Goal: Task Accomplishment & Management: Complete application form

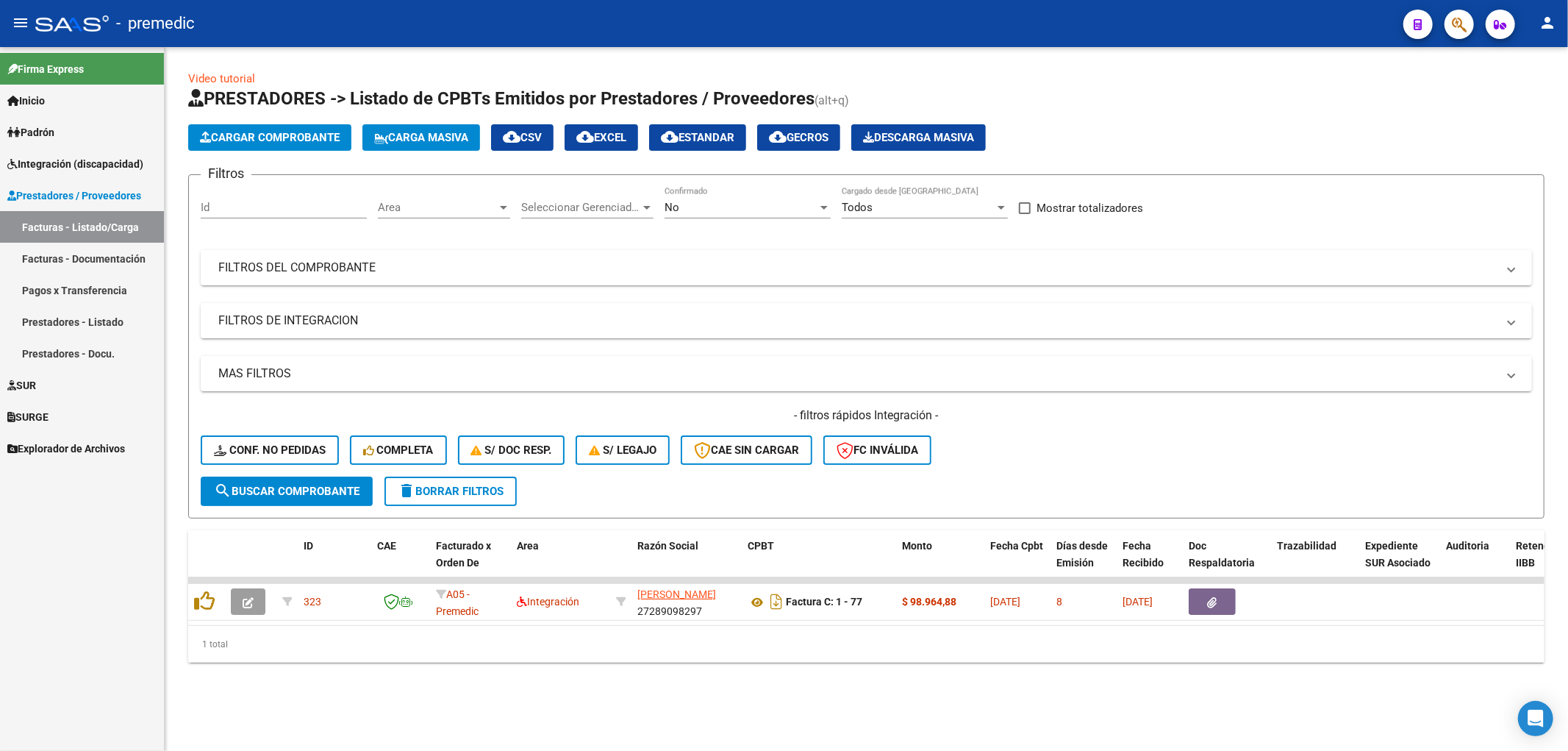
click at [280, 138] on span "Cargar Comprobante" at bounding box center [270, 138] width 139 height 14
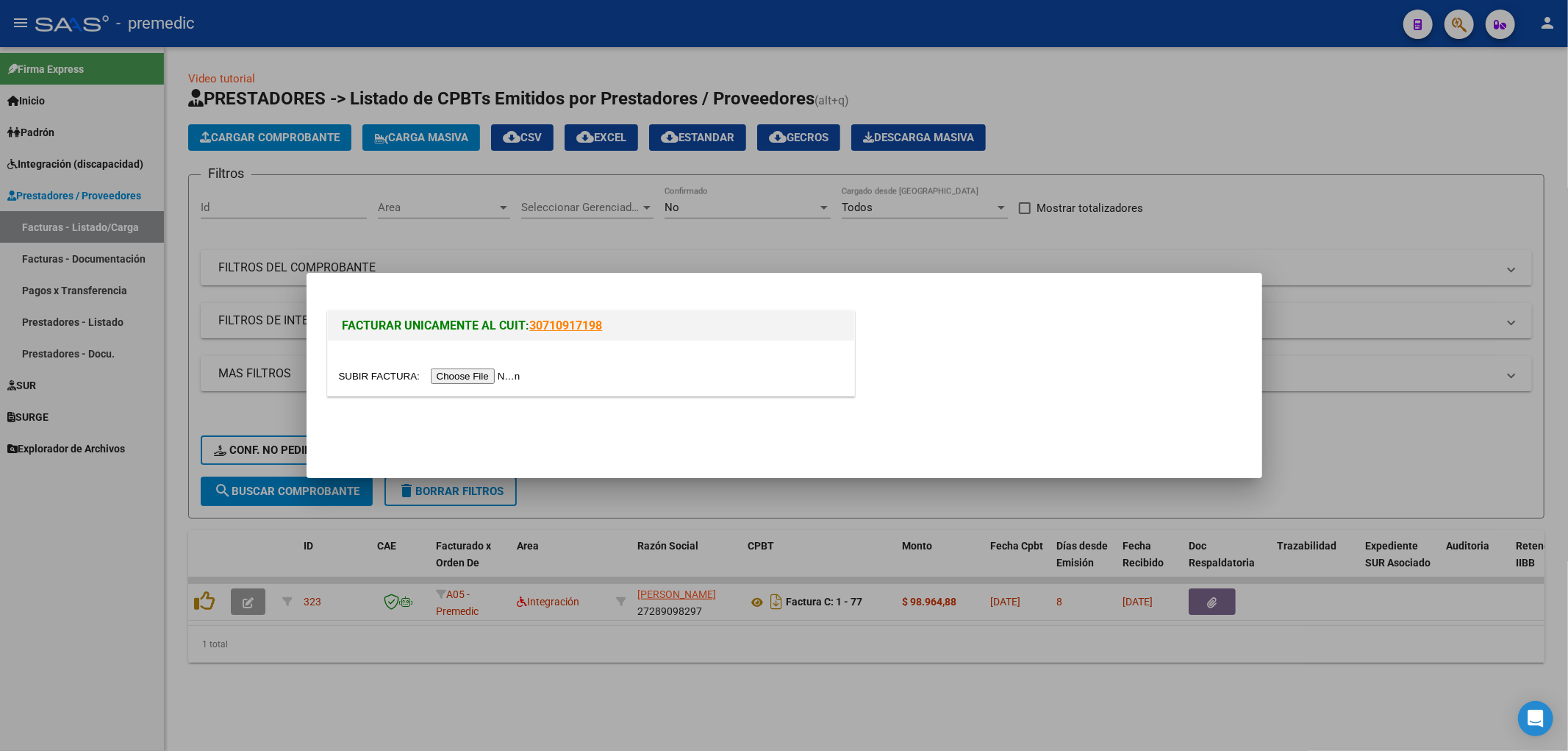
click at [494, 378] on input "file" at bounding box center [431, 376] width 186 height 15
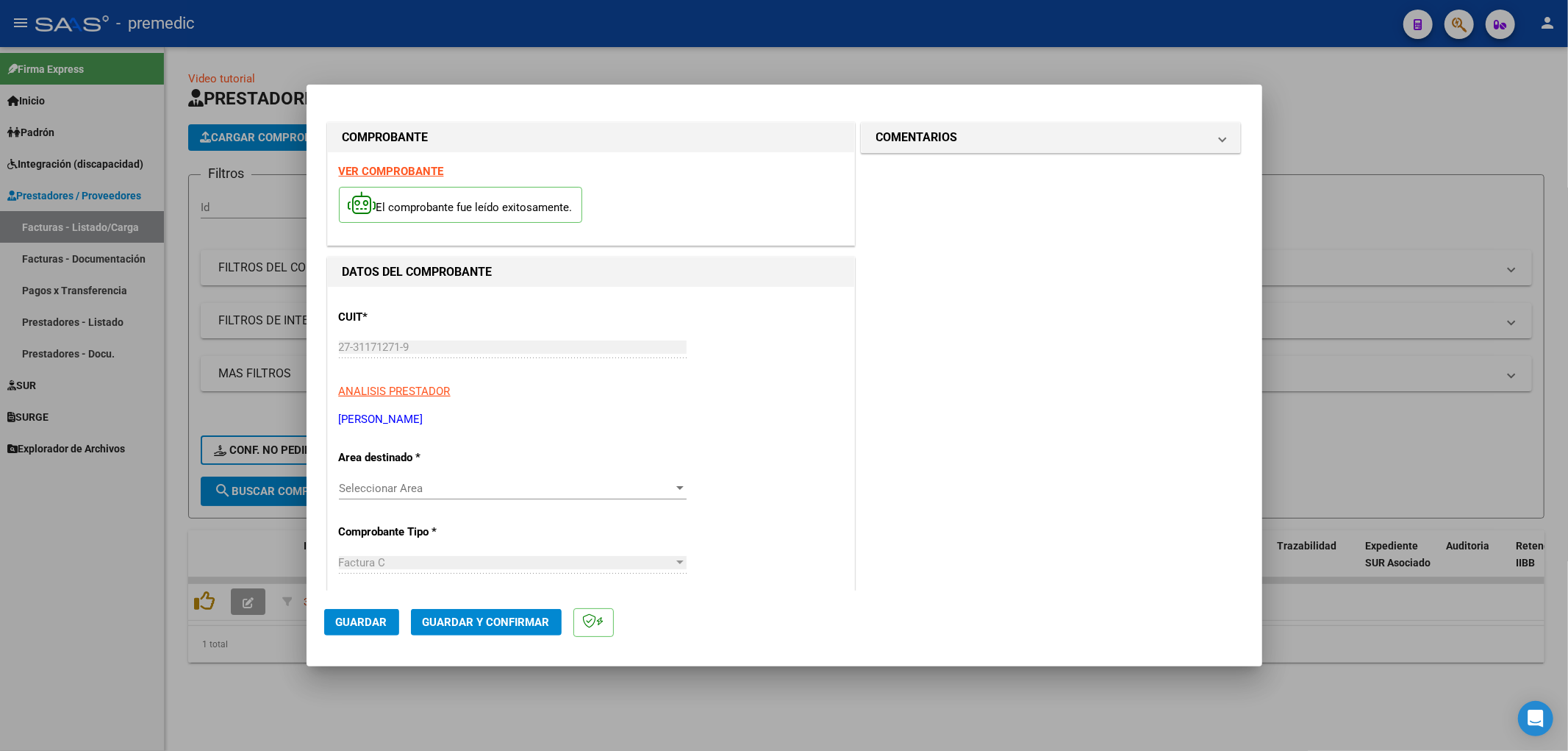
click at [651, 492] on span "Seleccionar Area" at bounding box center [506, 488] width 335 height 14
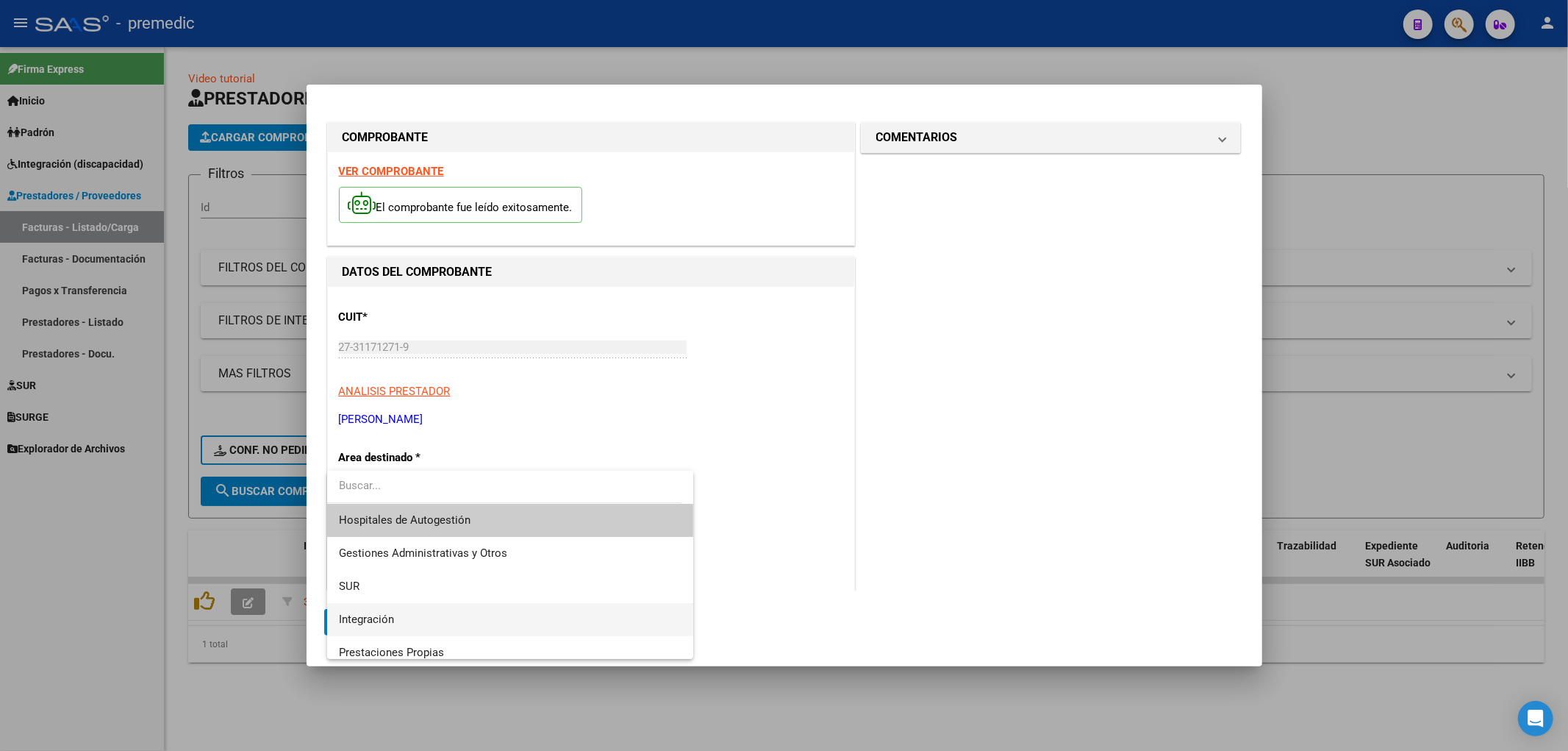
click at [401, 620] on span "Integración" at bounding box center [510, 620] width 343 height 34
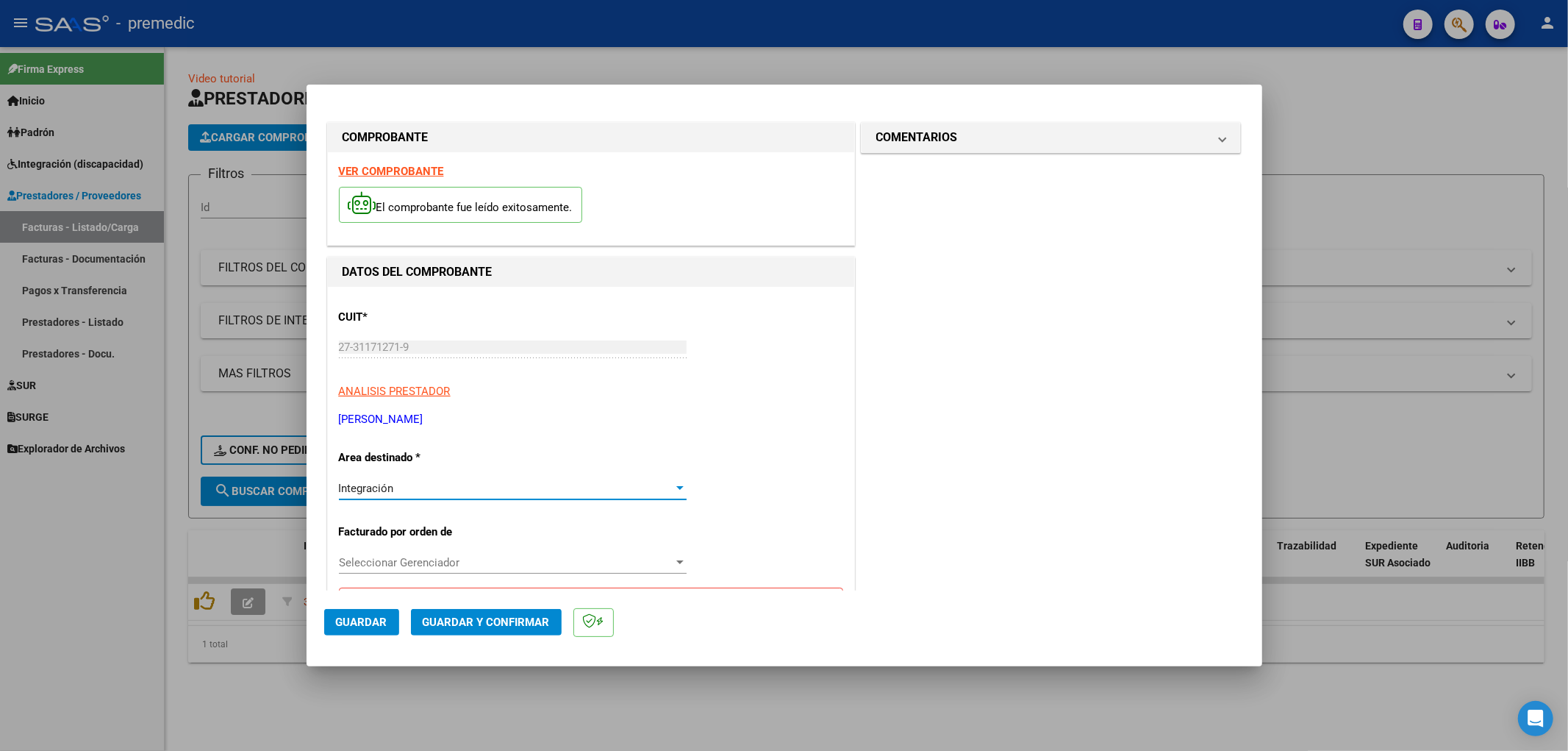
scroll to position [163, 0]
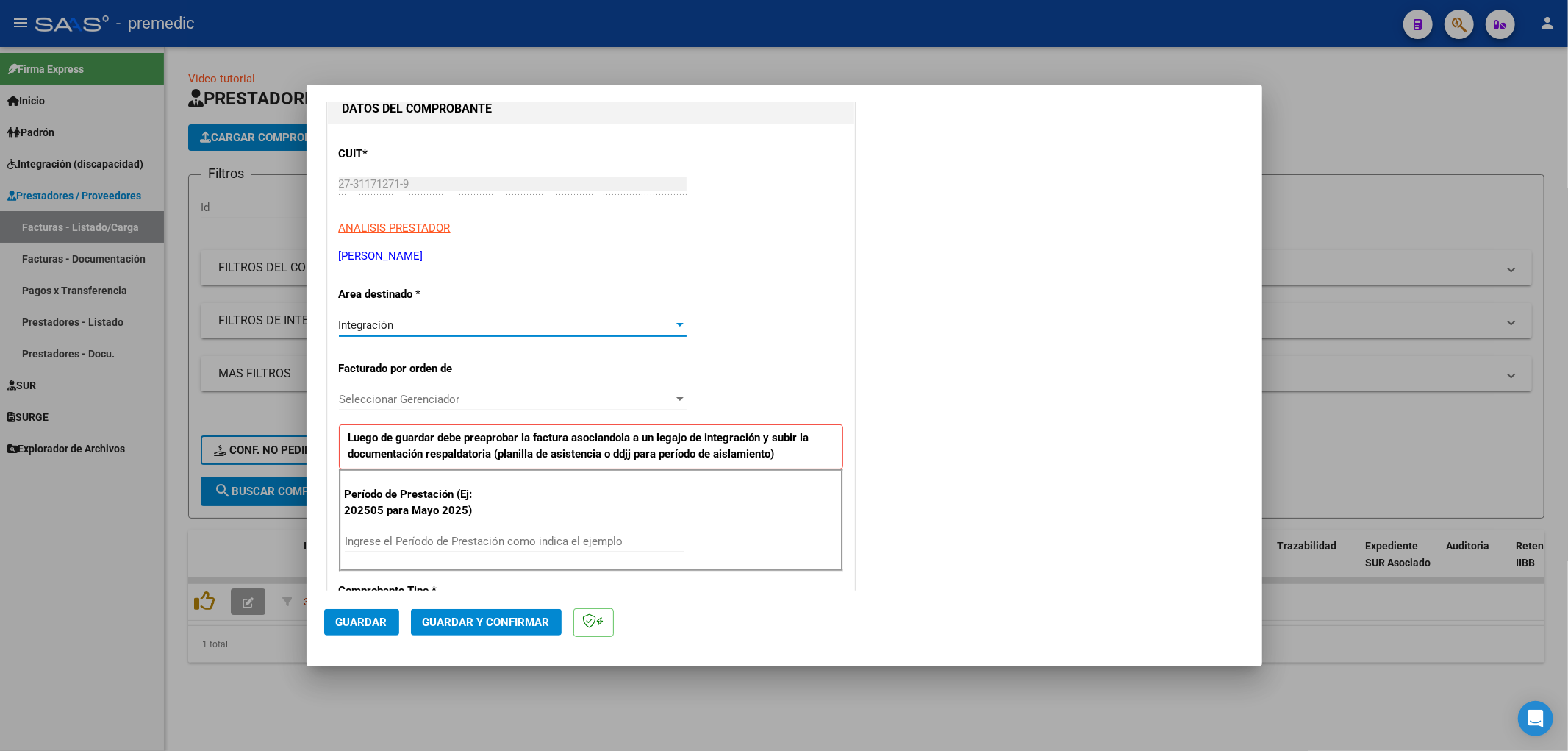
click at [508, 401] on span "Seleccionar Gerenciador" at bounding box center [506, 400] width 335 height 14
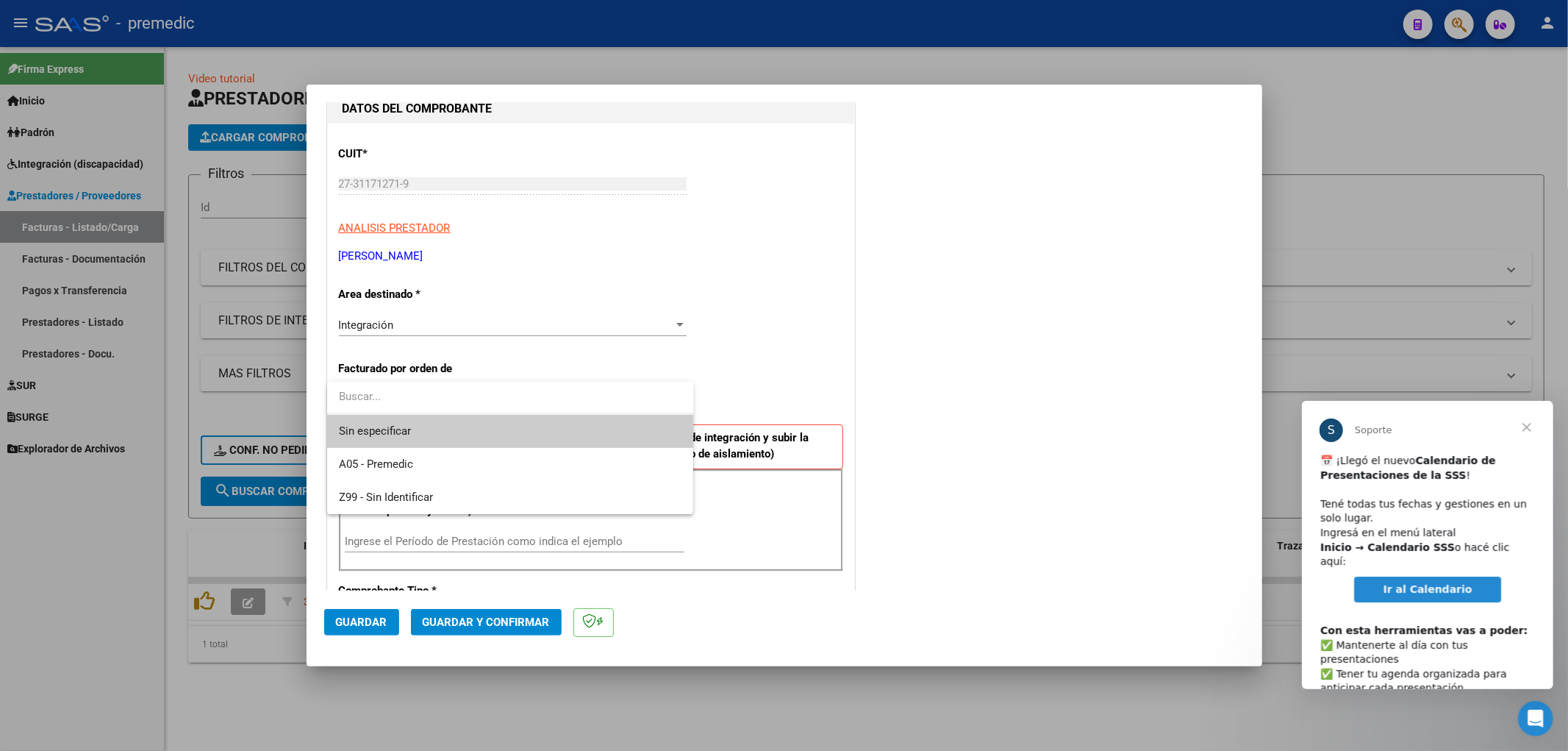
scroll to position [0, 0]
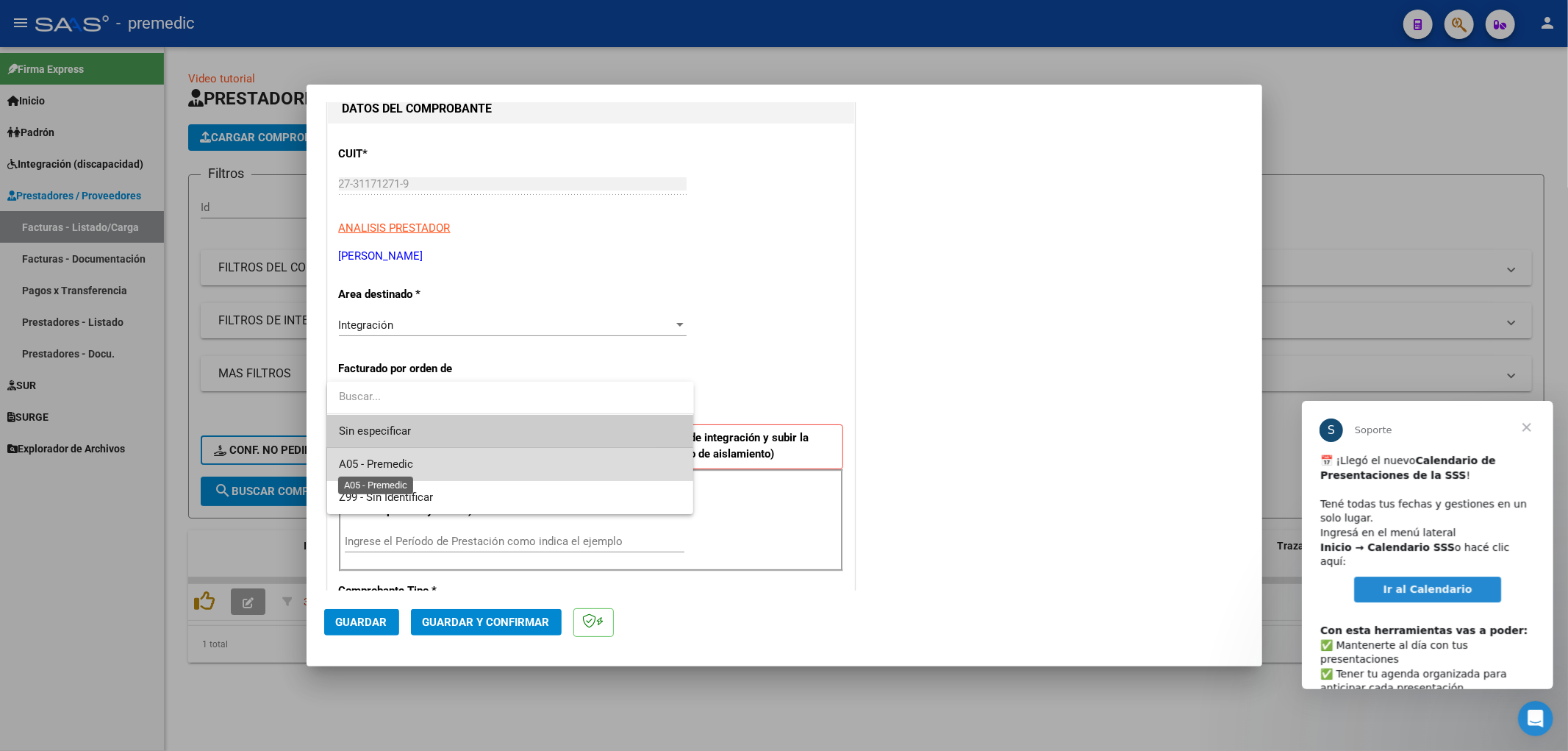
click at [395, 461] on span "A05 - Premedic" at bounding box center [376, 464] width 74 height 14
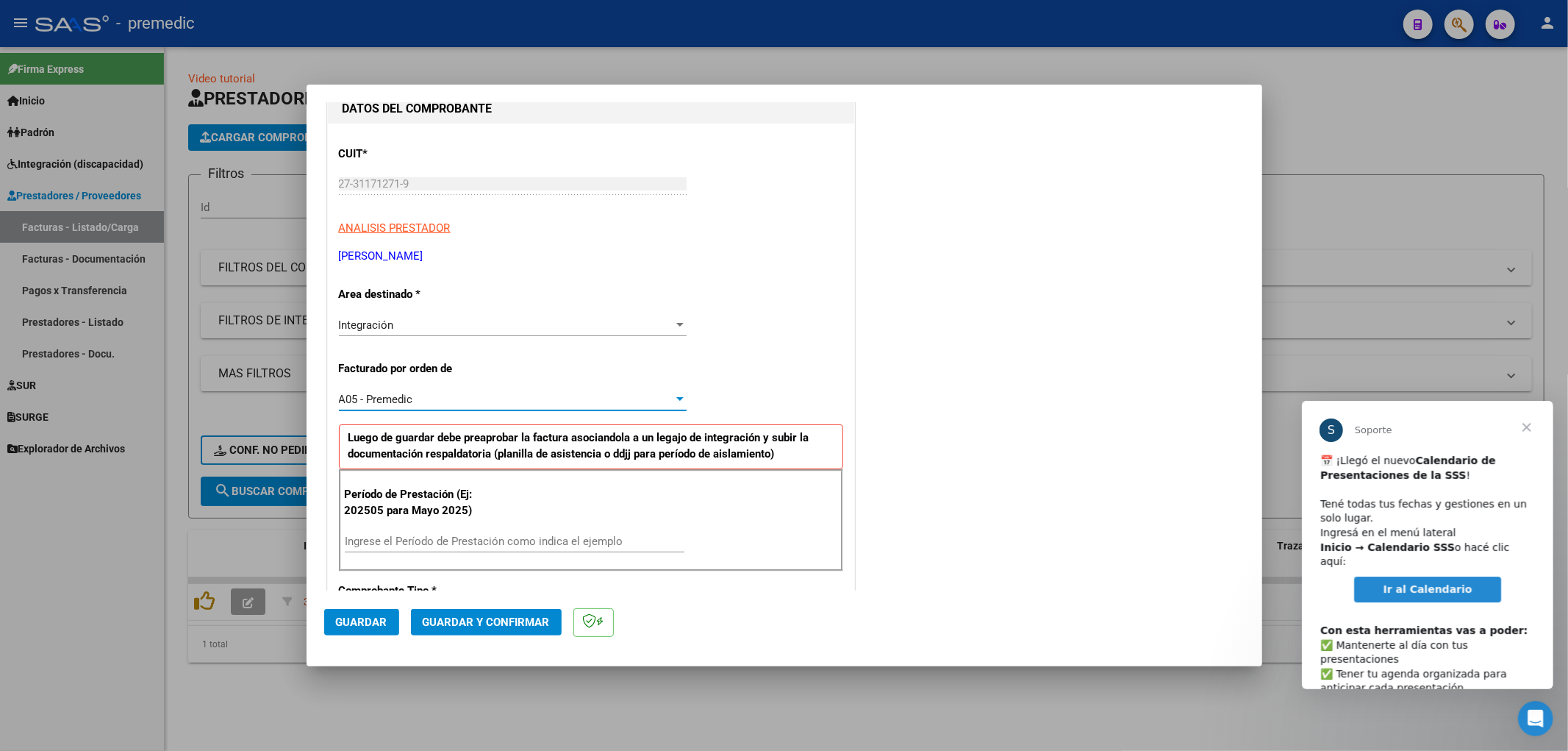
click at [1027, 380] on div "COMENTARIOS Comentarios De la Obra Social: Comentarios de la Obra Social (no vi…" at bounding box center [1051, 674] width 387 height 1437
click at [1525, 421] on span "Cerrar" at bounding box center [1526, 427] width 53 height 53
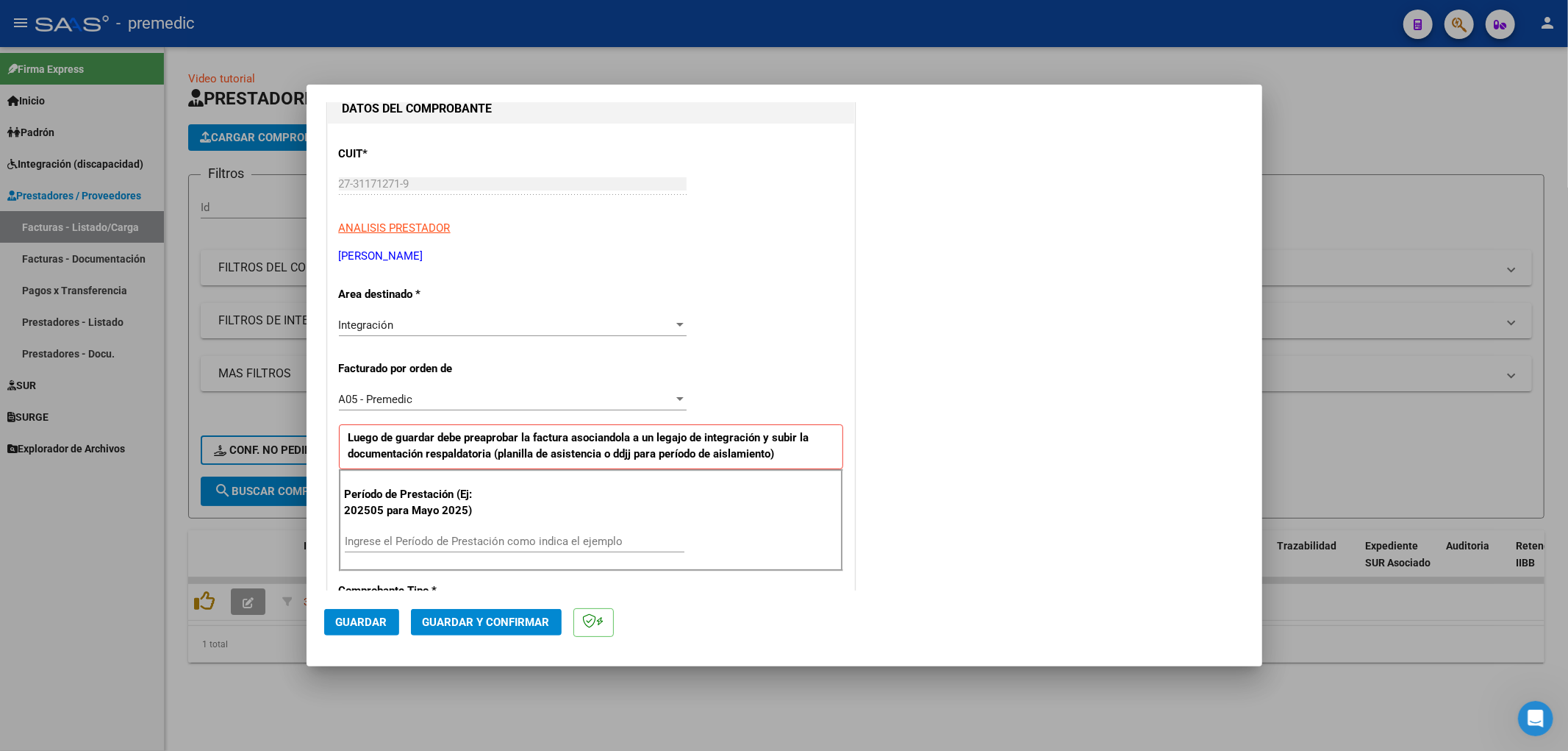
click at [990, 422] on div "COMENTARIOS Comentarios De la Obra Social: Comentarios de la Obra Social (no vi…" at bounding box center [1051, 674] width 387 height 1437
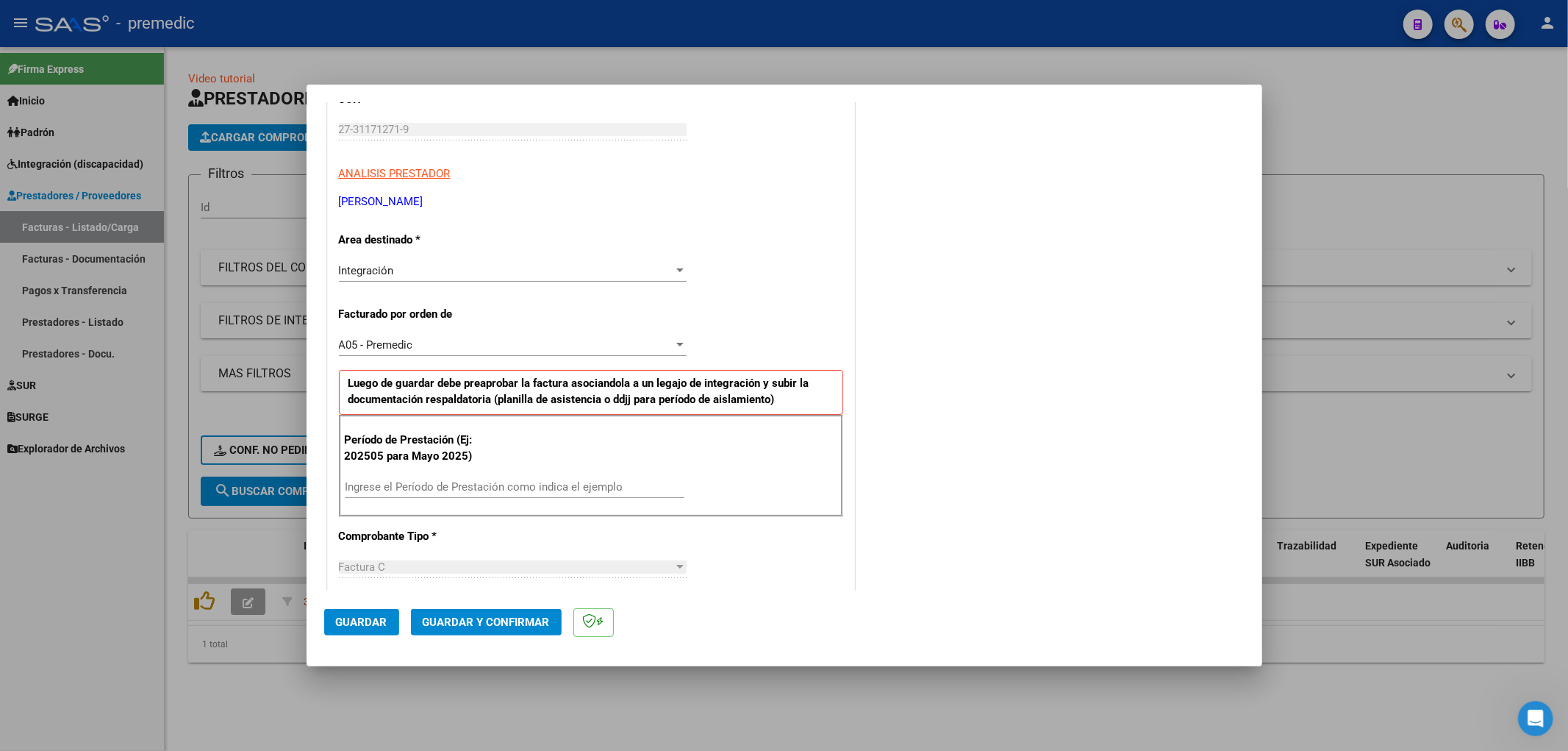
scroll to position [245, 0]
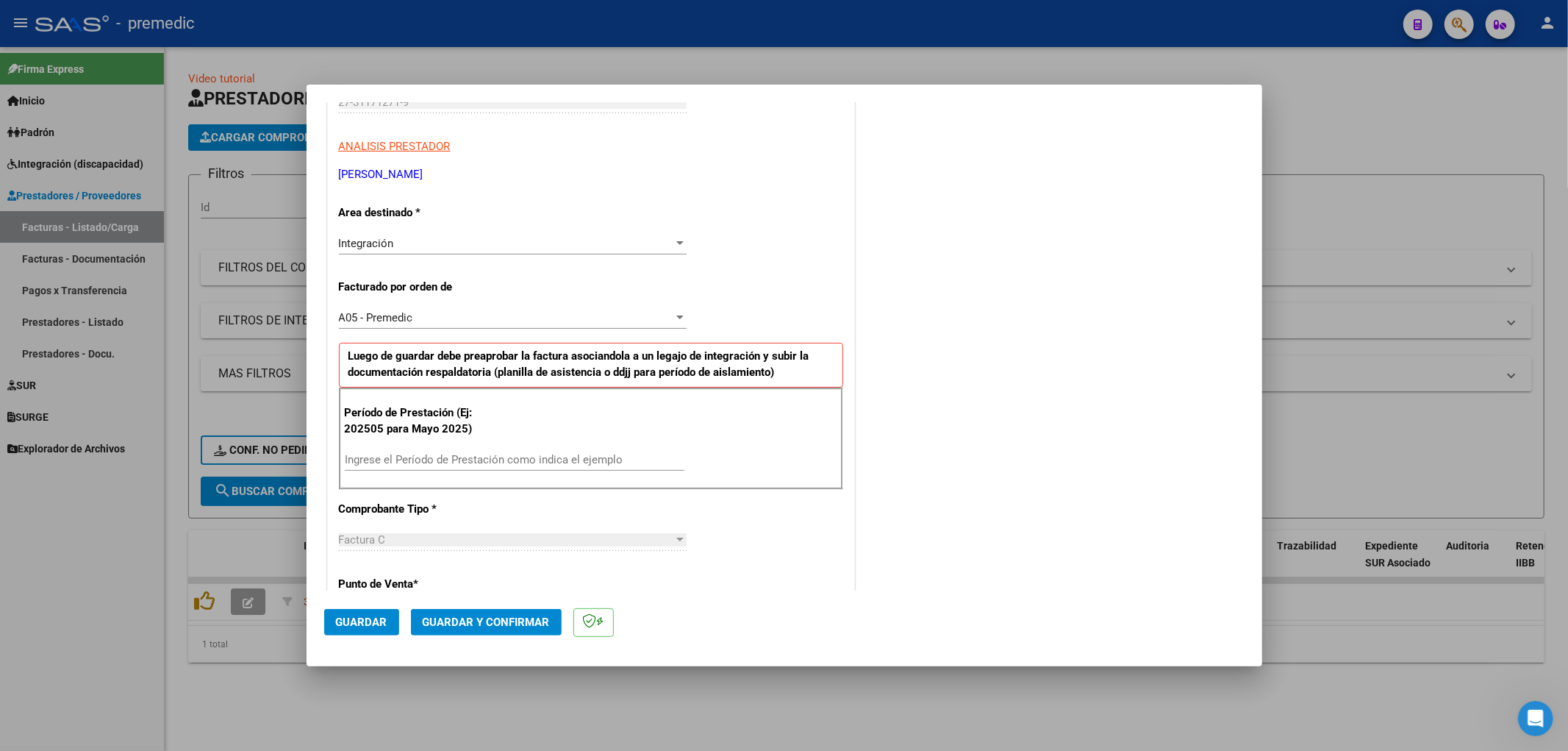
click at [527, 447] on div "Período de Prestación (Ej: 202505 para [DATE]) Ingrese el Período de Prestación…" at bounding box center [590, 439] width 504 height 103
click at [535, 457] on input "Ingrese el Período de Prestación como indica el ejemplo" at bounding box center [514, 459] width 339 height 14
type input "202506"
click at [939, 429] on div "COMENTARIOS Comentarios De la Obra Social: Comentarios de la Obra Social (no vi…" at bounding box center [1051, 592] width 387 height 1437
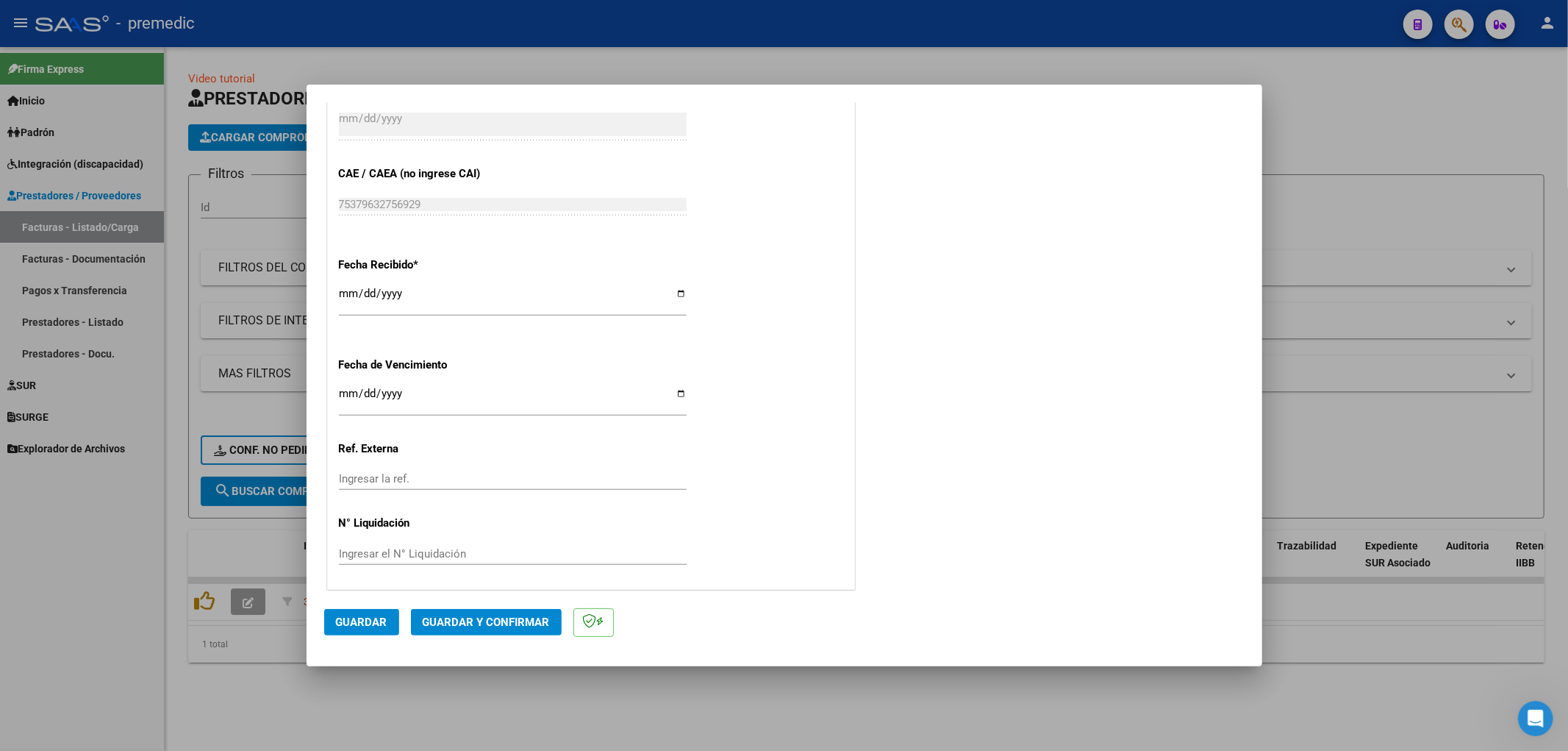
scroll to position [965, 0]
click at [347, 392] on input "Ingresar la fecha" at bounding box center [512, 398] width 348 height 24
type input "[DATE]"
click at [364, 629] on button "Guardar" at bounding box center [361, 622] width 75 height 26
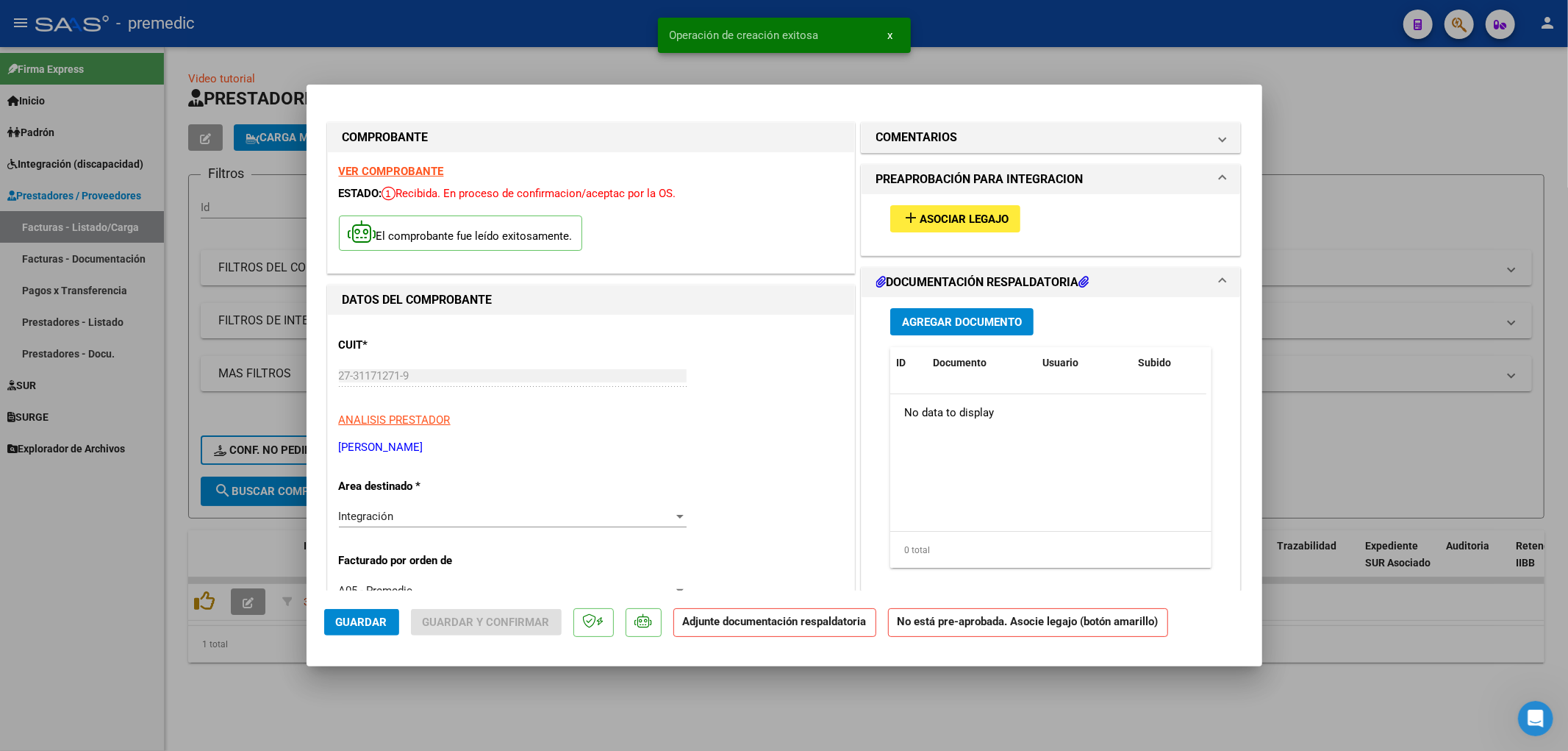
click at [944, 219] on span "Asociar Legajo" at bounding box center [964, 219] width 89 height 14
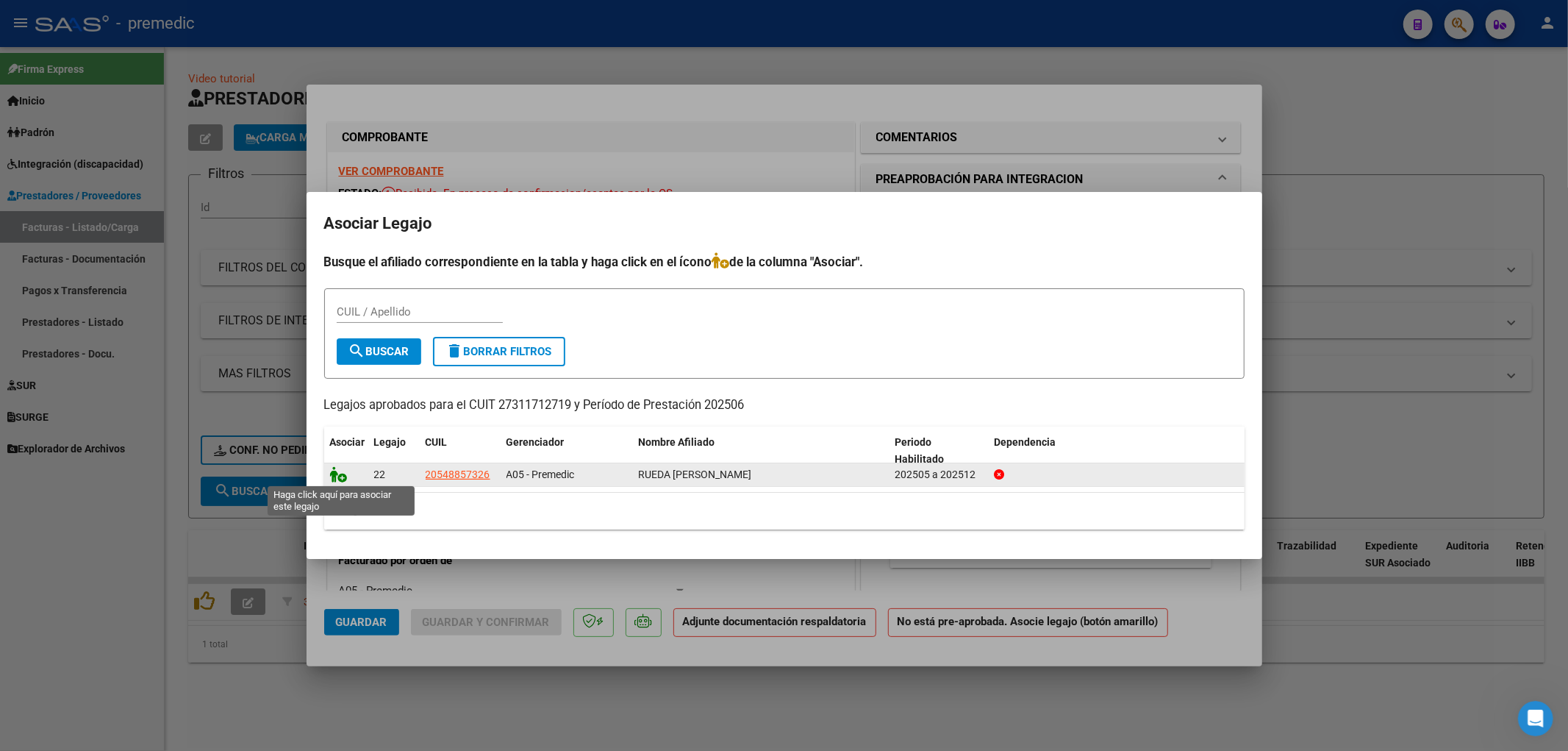
click at [339, 475] on icon at bounding box center [339, 475] width 17 height 16
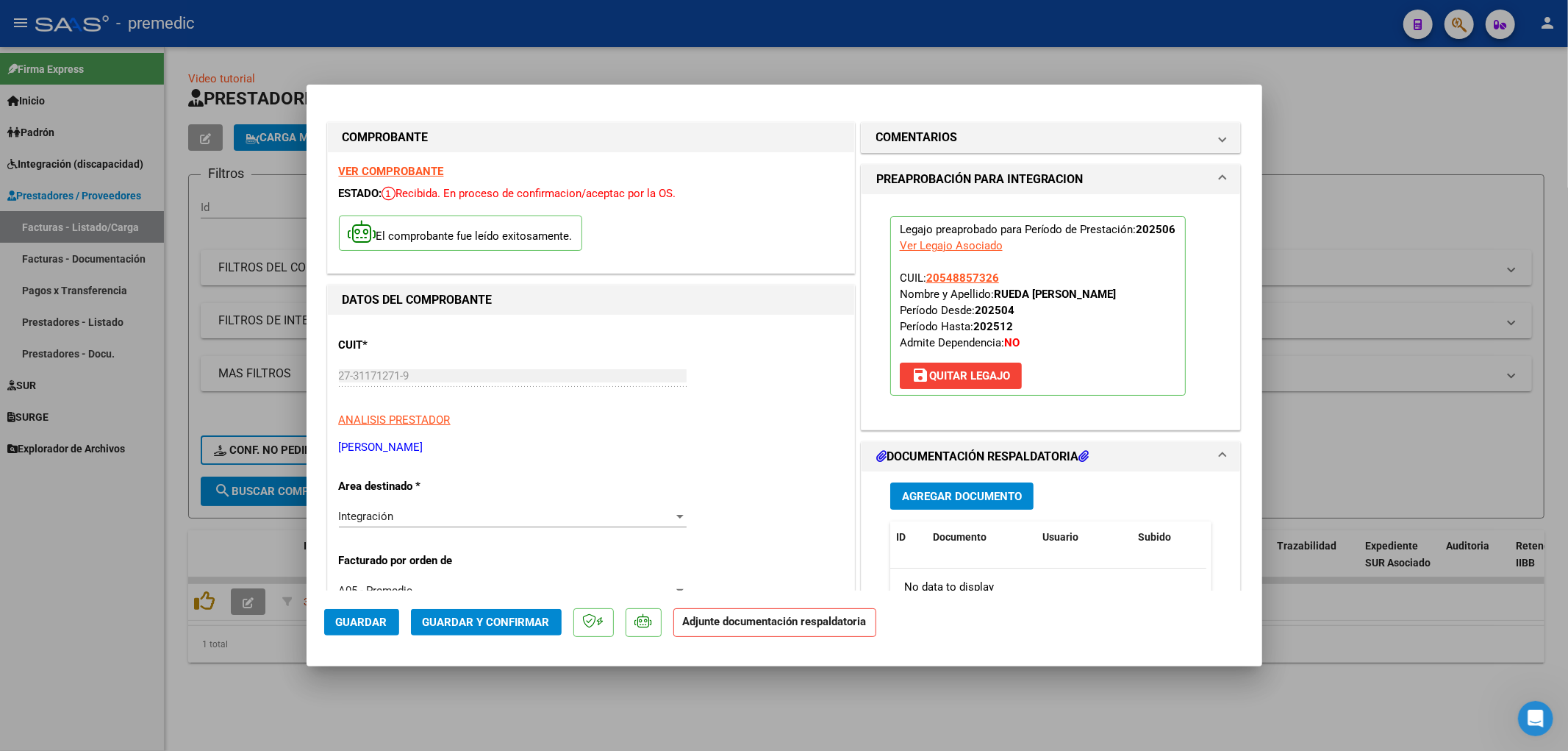
click at [978, 495] on span "Agregar Documento" at bounding box center [962, 496] width 120 height 14
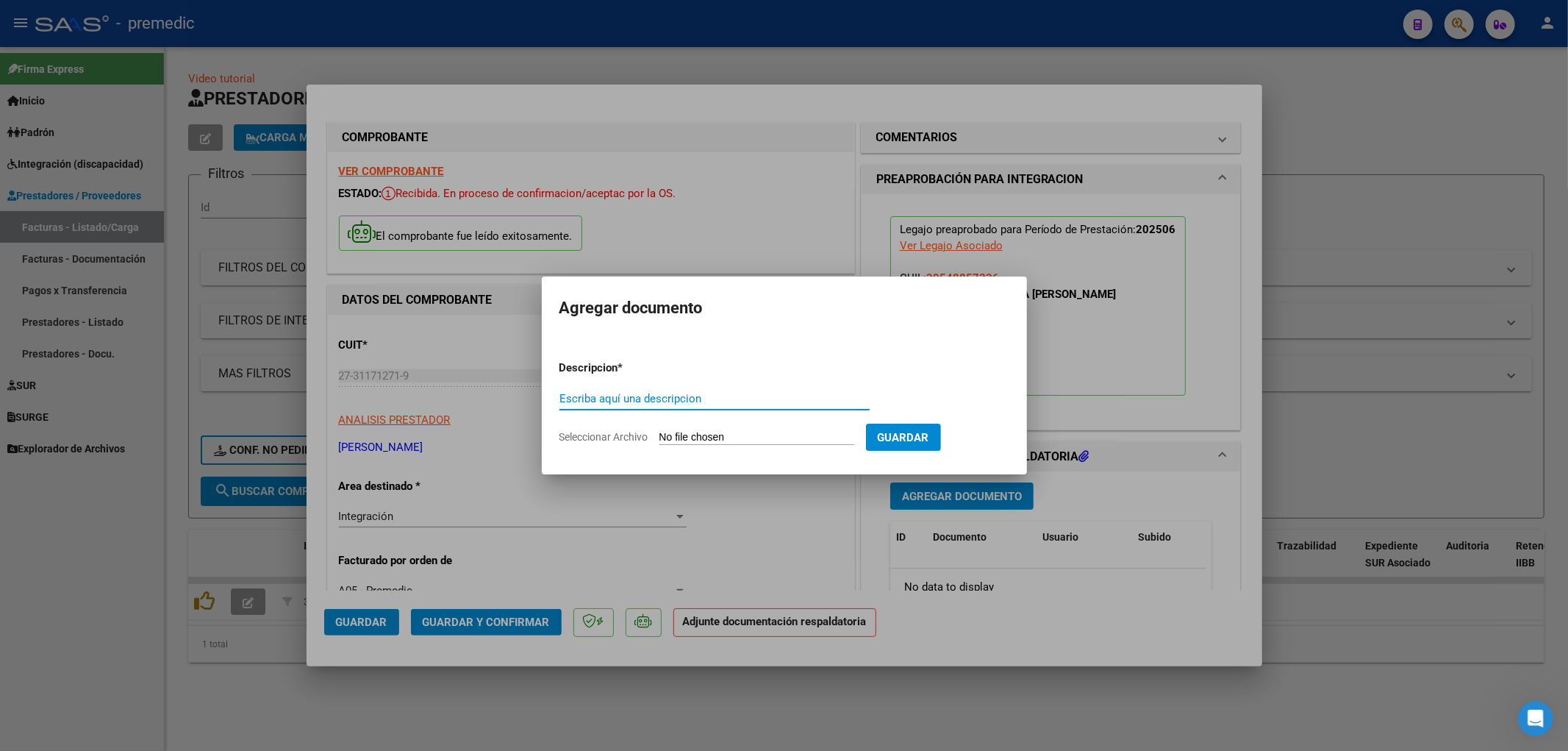
click at [767, 428] on form "Descripcion * Escriba aquí una descripcion Seleccionar Archivo Guardar" at bounding box center [784, 402] width 450 height 108
click at [736, 437] on input "Seleccionar Archivo" at bounding box center [757, 438] width 195 height 14
type input "C:\fakepath\DDM-PREMEDIC_Planilla Asistencia_06-2025_Rueda.pdf"
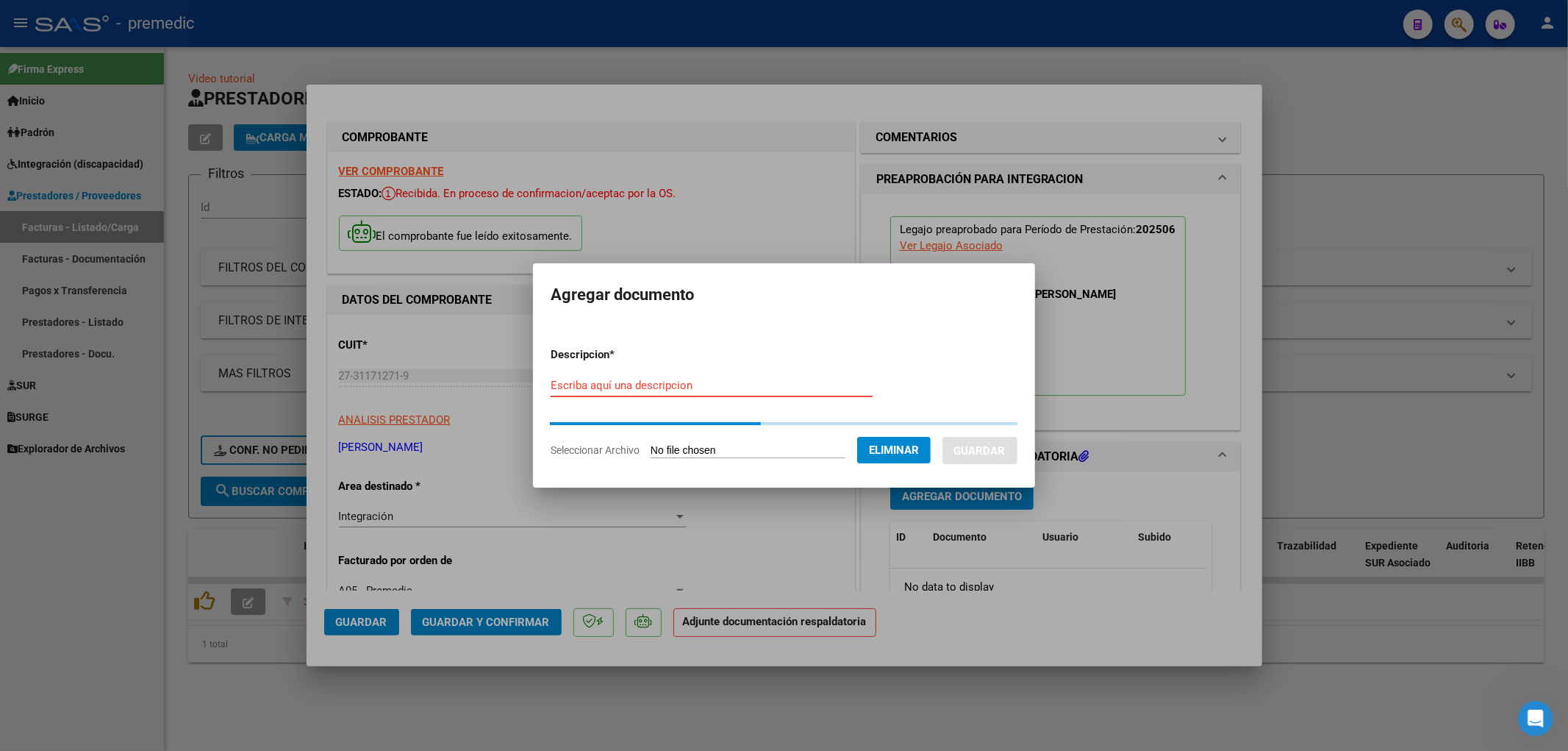
click at [622, 390] on input "Escriba aquí una descripcion" at bounding box center [712, 385] width 322 height 14
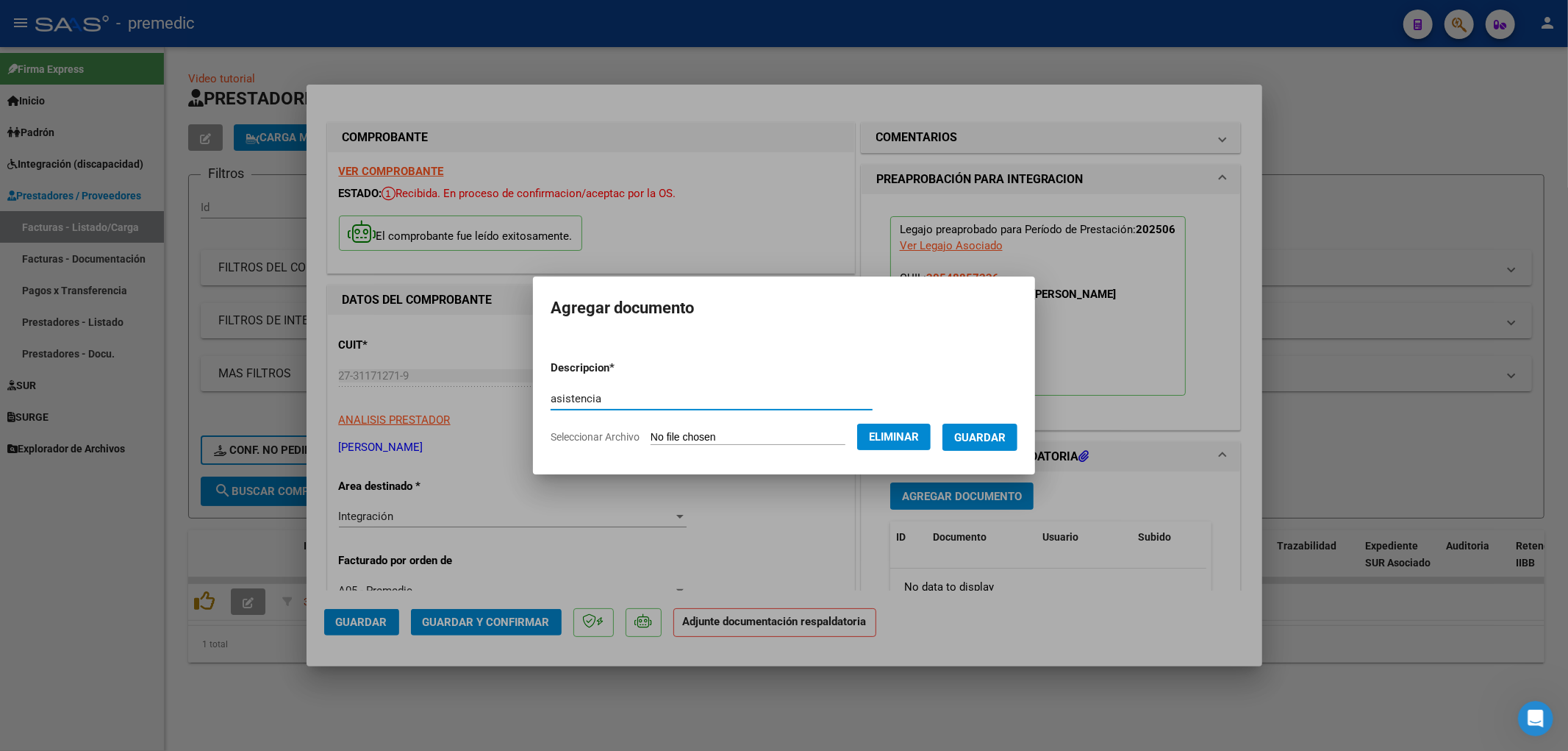
type input "asistencia"
click at [995, 442] on span "Guardar" at bounding box center [980, 438] width 52 height 14
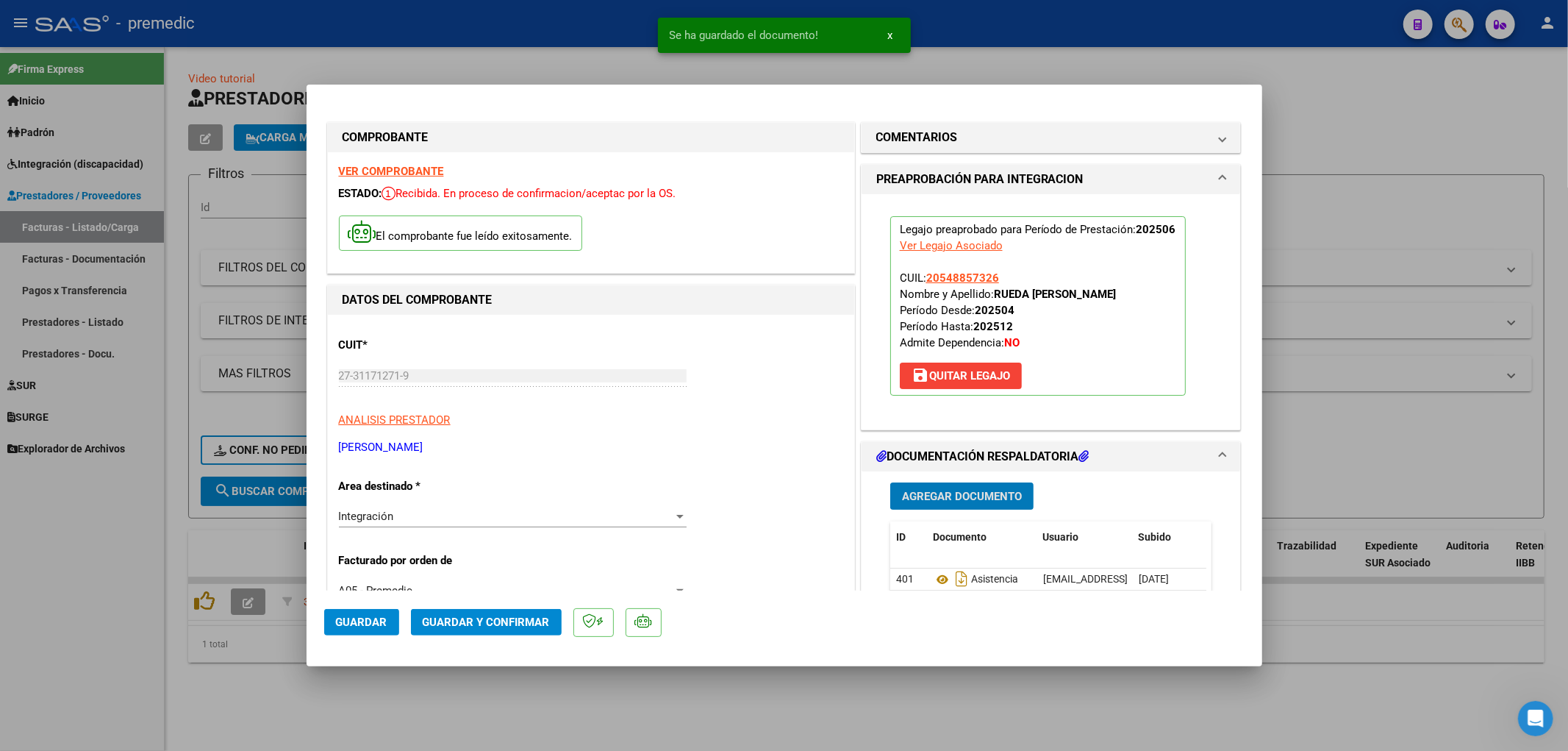
click at [951, 494] on span "Agregar Documento" at bounding box center [962, 496] width 120 height 14
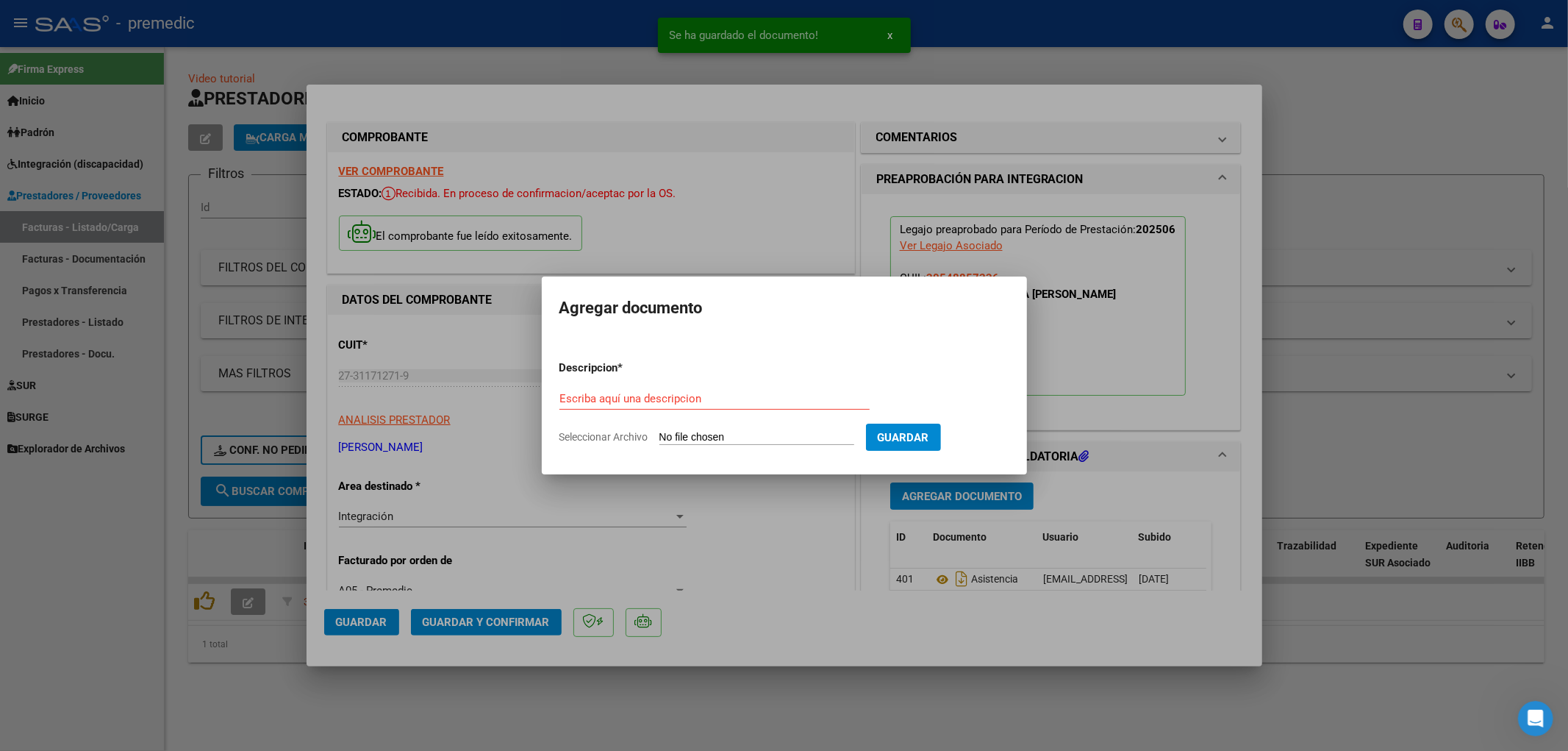
click at [781, 435] on input "Seleccionar Archivo" at bounding box center [757, 438] width 195 height 14
type input "C:\fakepath\INFORME MEDIO TO_LEANDRO [PERSON_NAME]-2025.pdf"
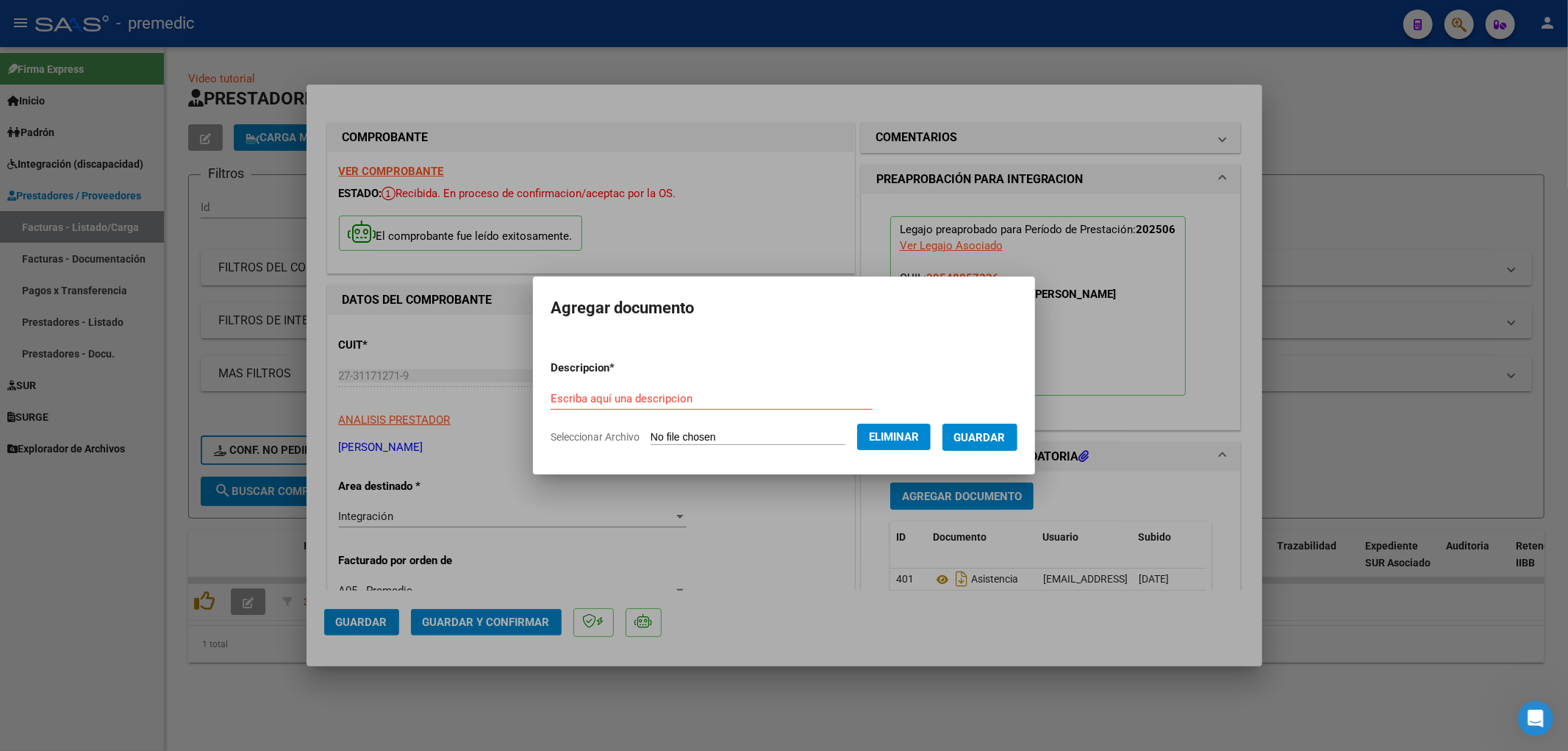
click at [583, 388] on div "Escriba aquí una descripcion" at bounding box center [712, 399] width 322 height 22
type input "informe"
click at [989, 431] on span "Guardar" at bounding box center [980, 438] width 52 height 14
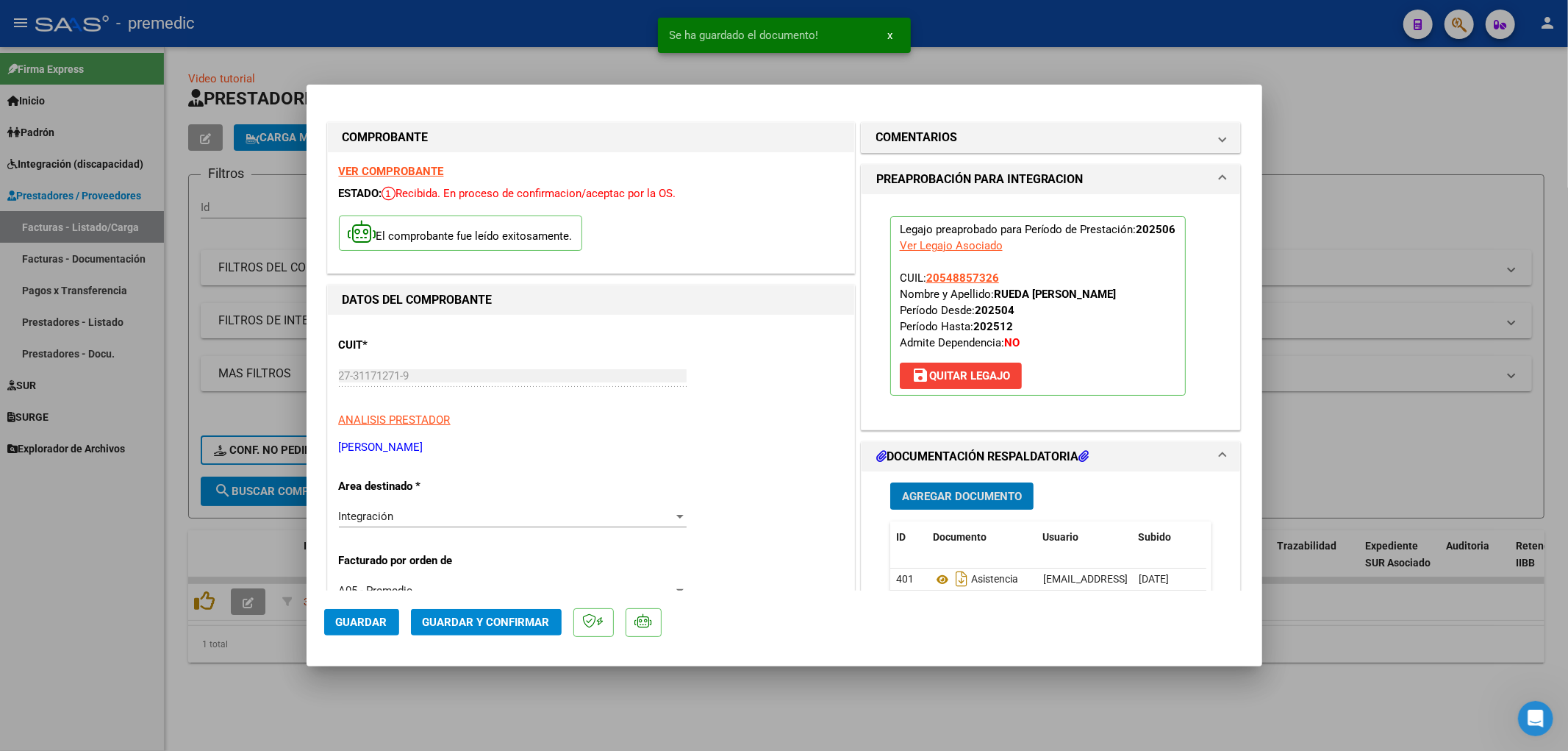
click at [368, 628] on span "Guardar" at bounding box center [361, 622] width 52 height 14
click at [1384, 678] on div at bounding box center [784, 375] width 1568 height 751
type input "$ 0,00"
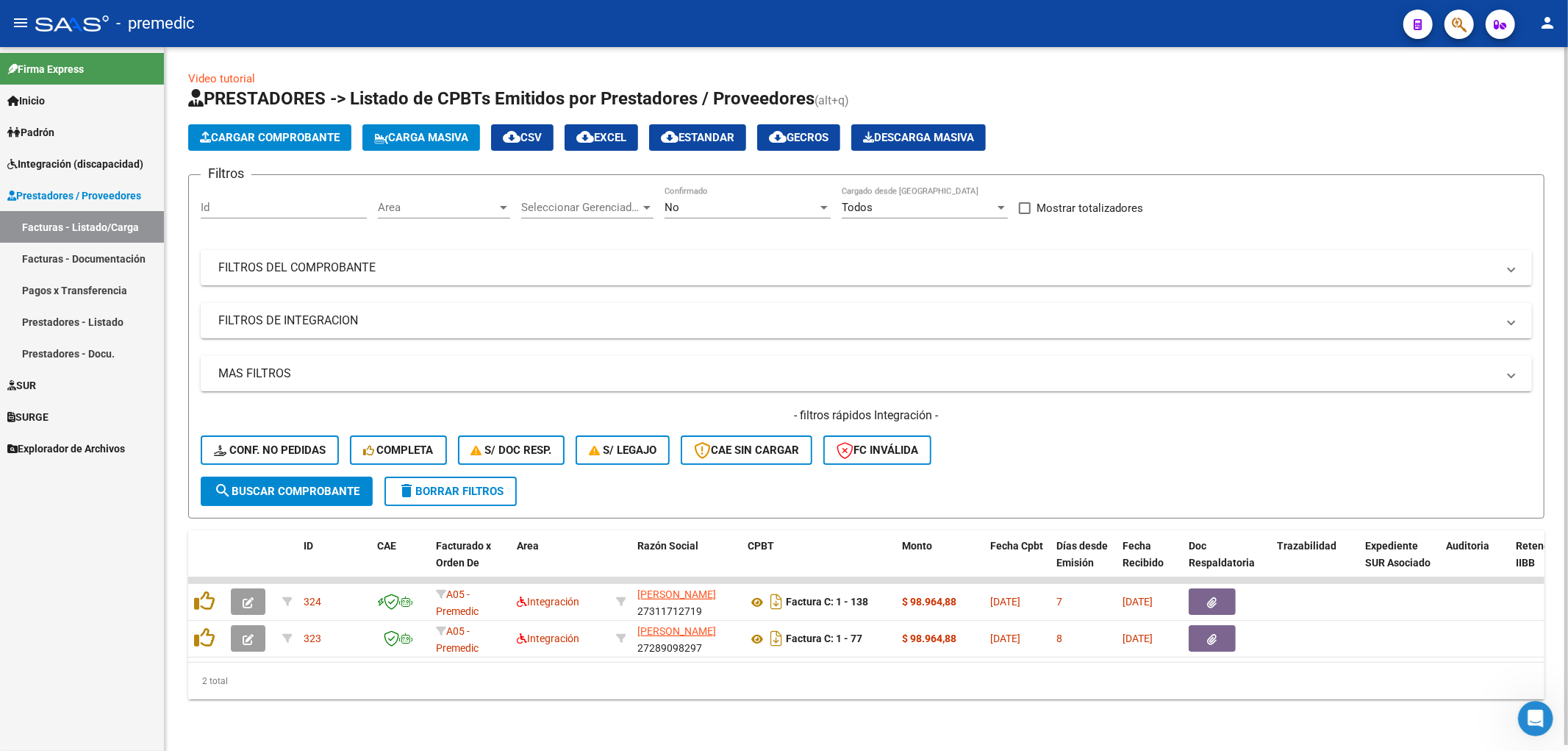
click at [288, 142] on span "Cargar Comprobante" at bounding box center [270, 138] width 139 height 14
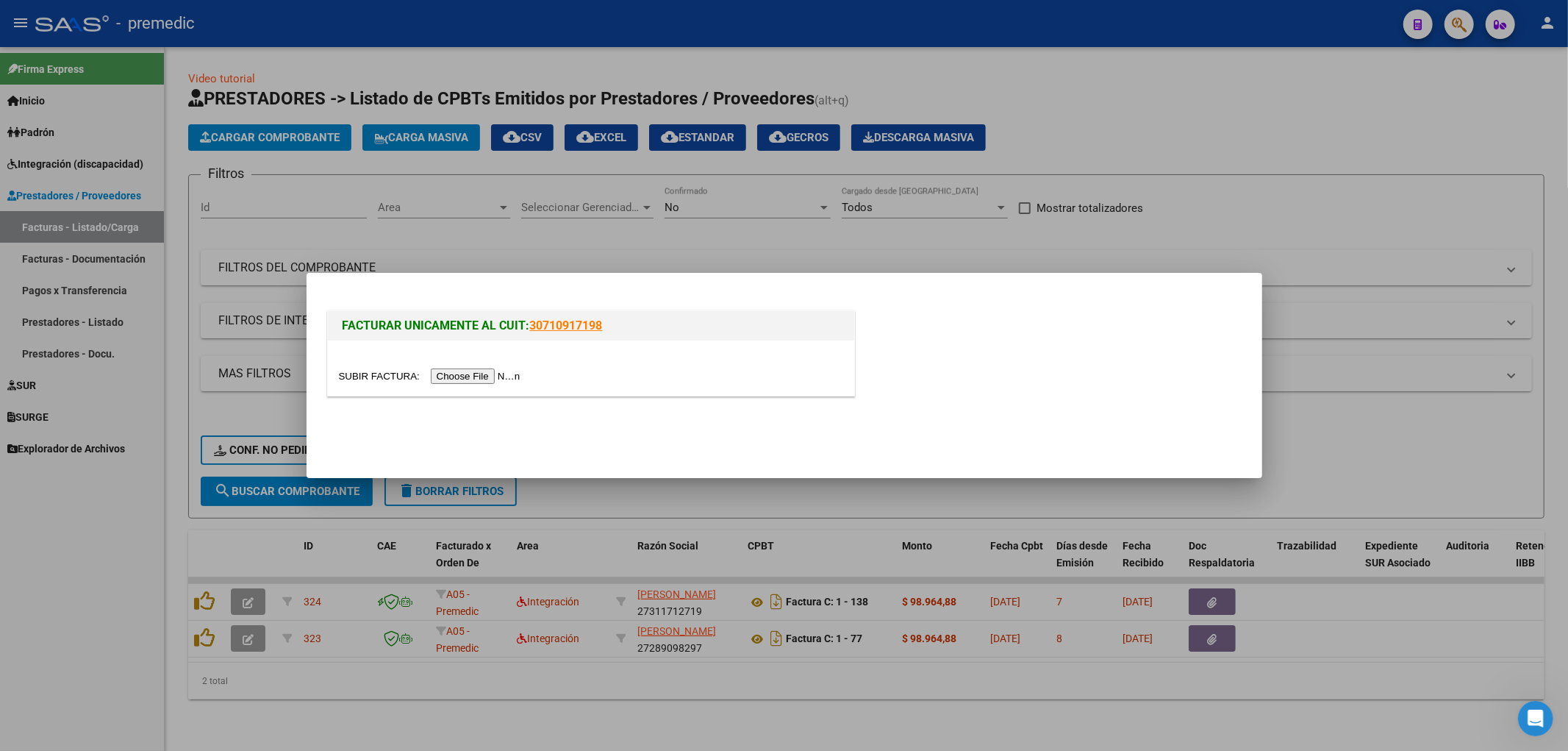
click at [467, 374] on input "file" at bounding box center [431, 376] width 186 height 15
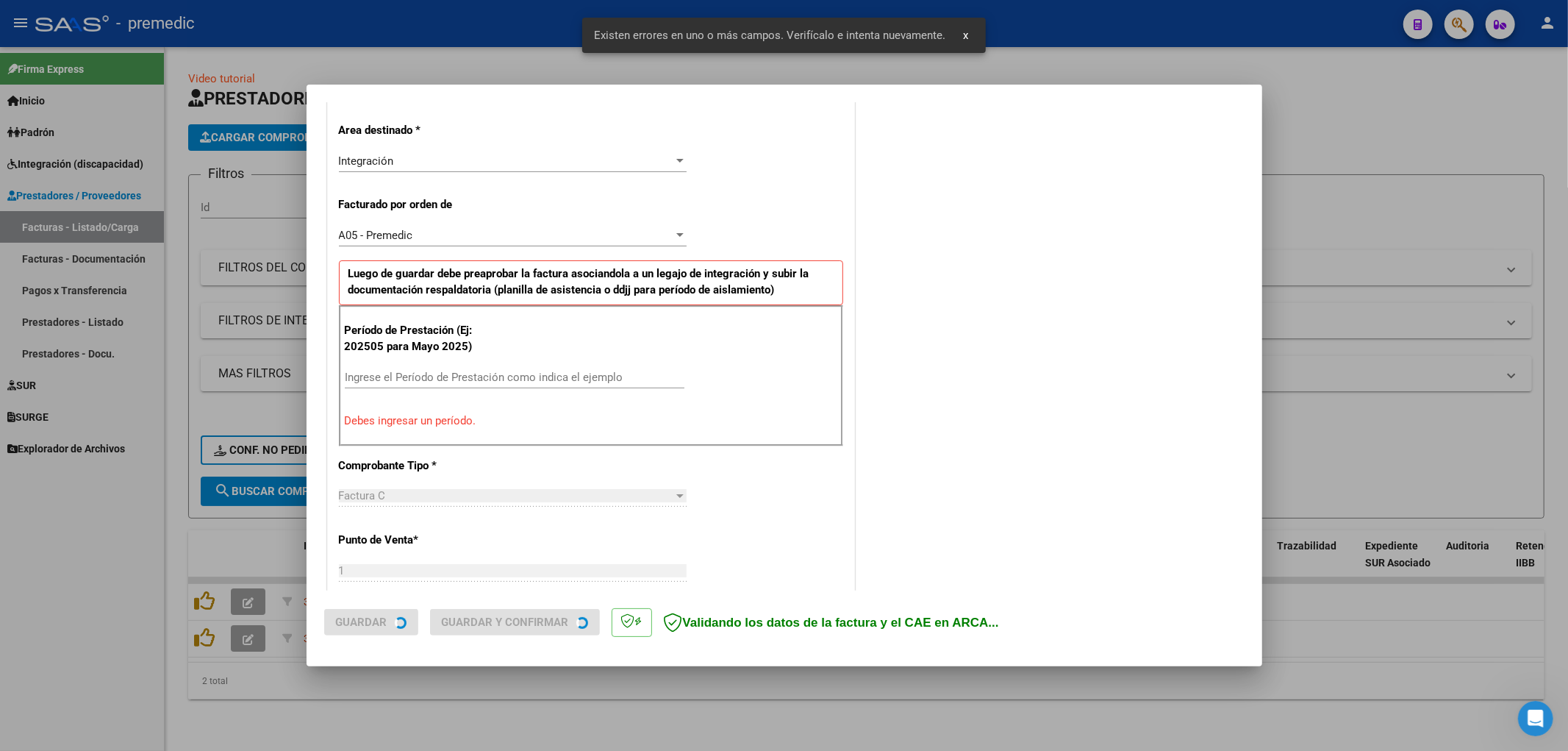
scroll to position [342, 0]
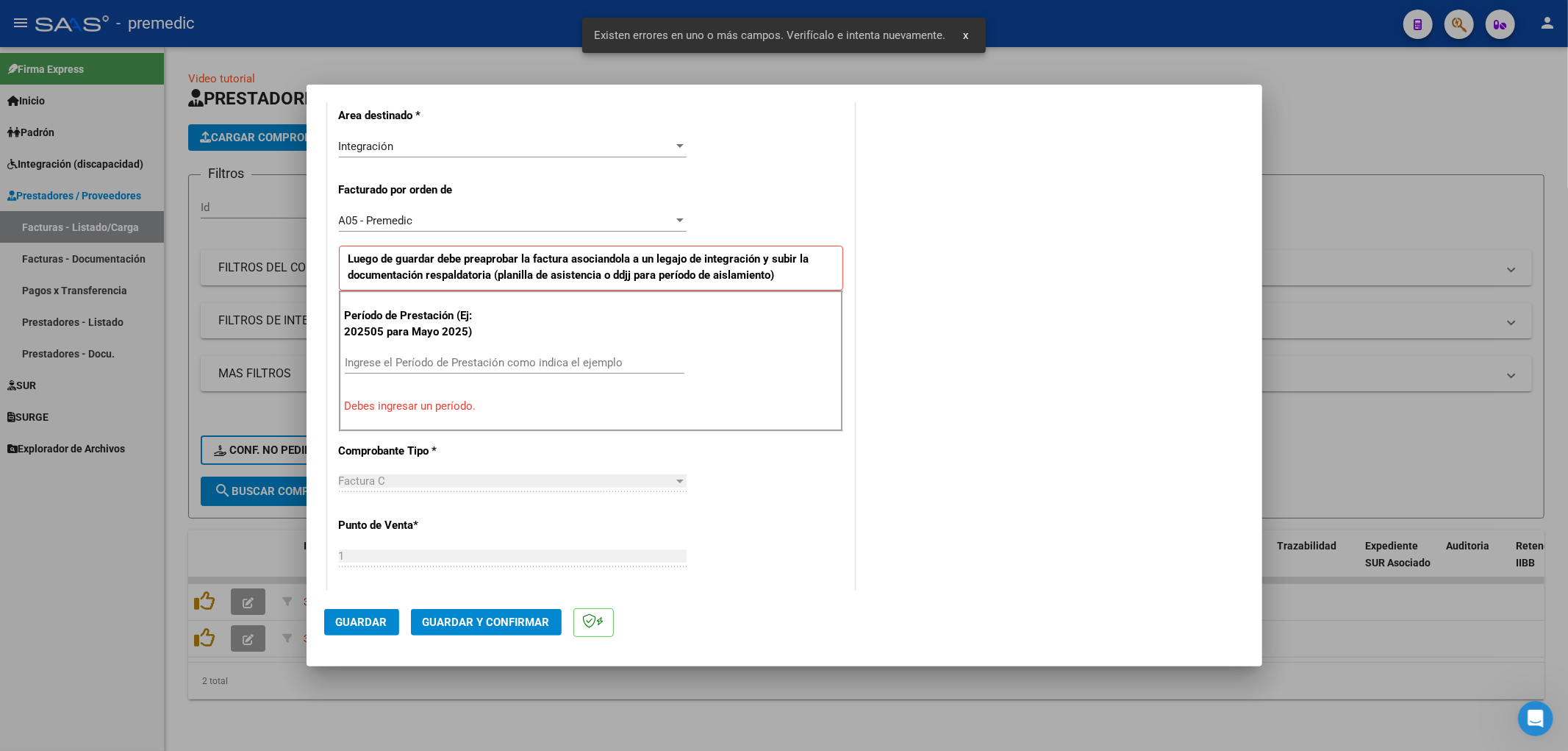
click at [458, 356] on input "Ingrese el Período de Prestación como indica el ejemplo" at bounding box center [514, 362] width 339 height 14
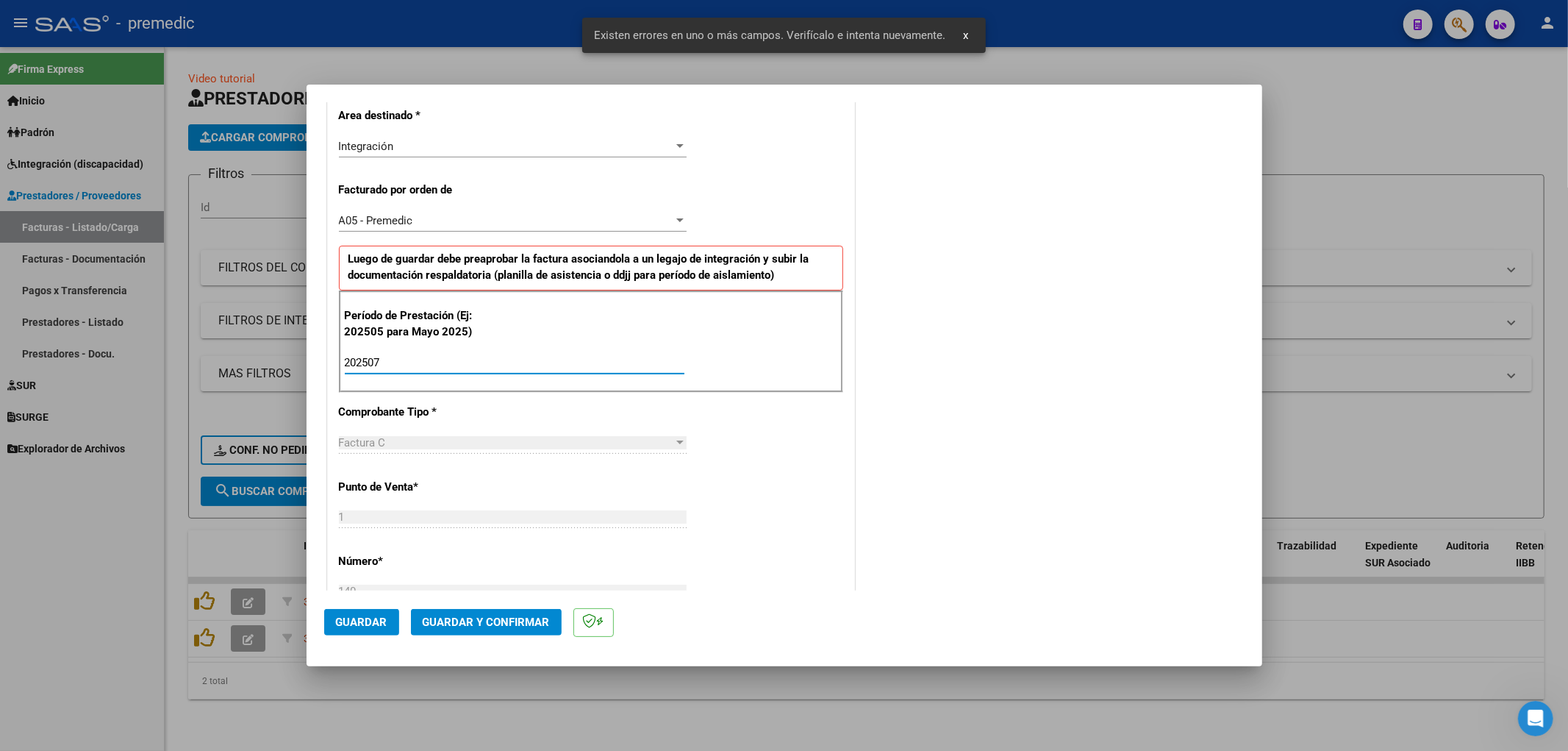
type input "202507"
click at [1015, 472] on div "COMENTARIOS Comentarios De la Obra Social: Comentarios de la Obra Social (no vi…" at bounding box center [1051, 496] width 387 height 1437
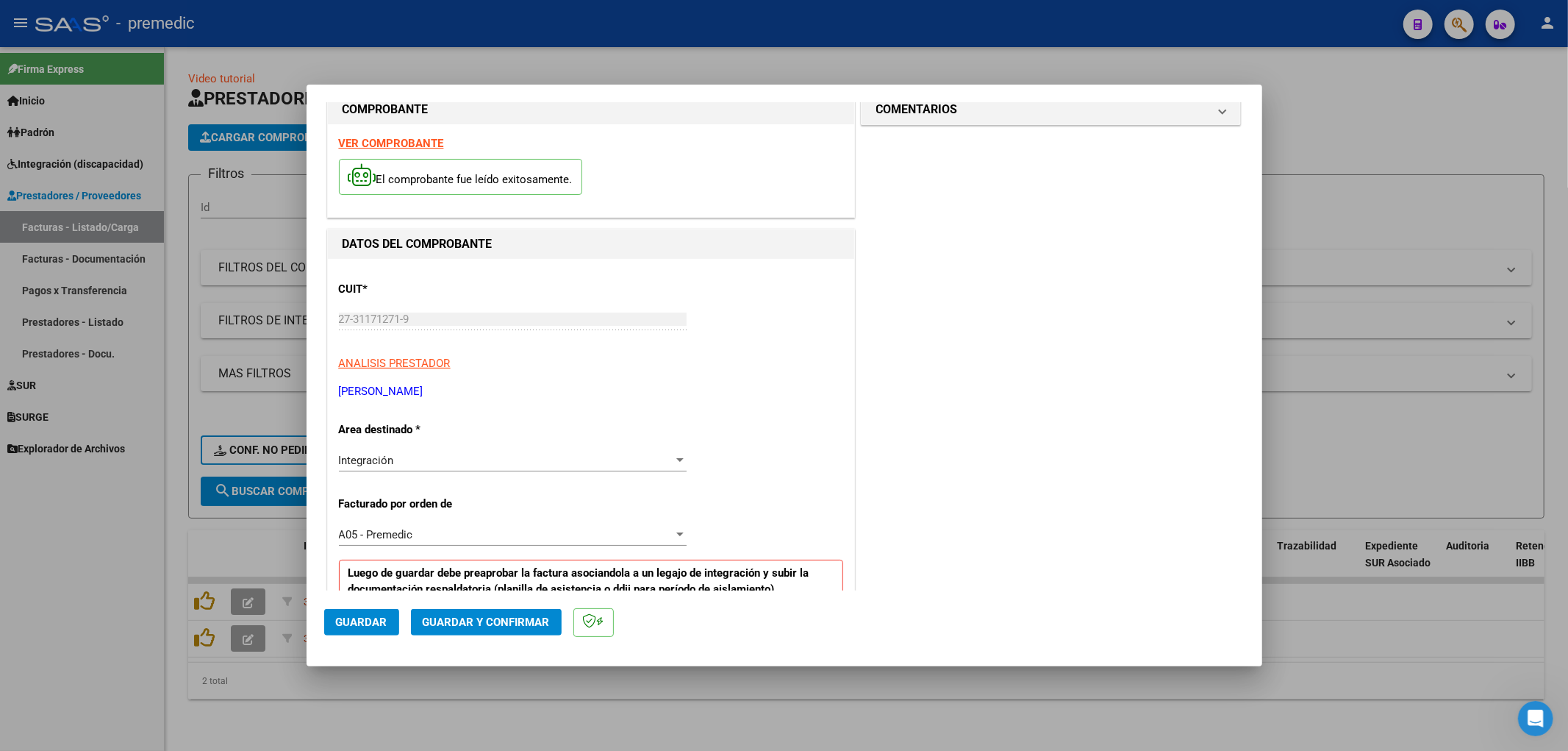
scroll to position [0, 0]
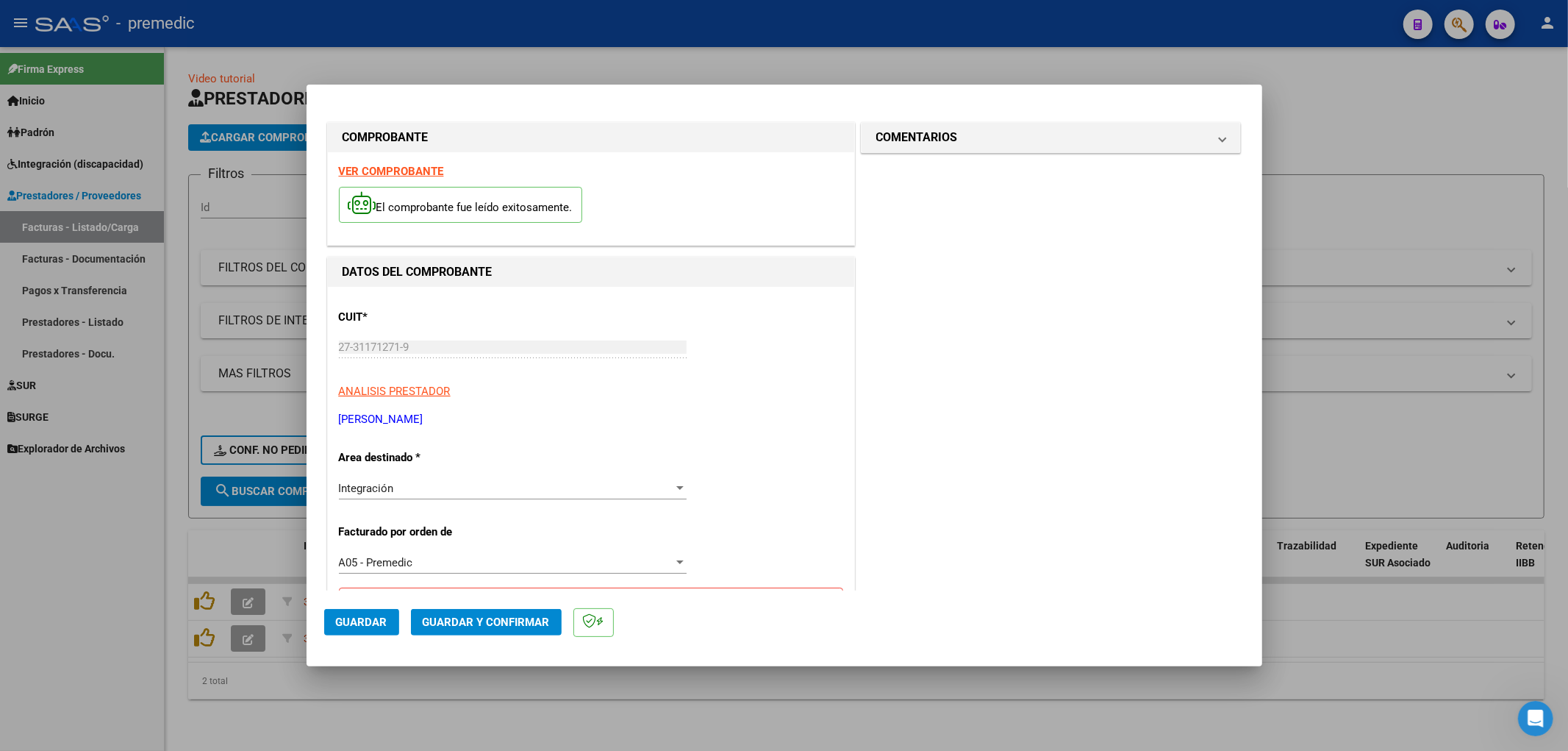
drag, startPoint x: 1005, startPoint y: 630, endPoint x: 993, endPoint y: 613, distance: 20.8
click at [1005, 630] on mat-dialog-actions "Guardar Guardar y Confirmar" at bounding box center [784, 620] width 921 height 58
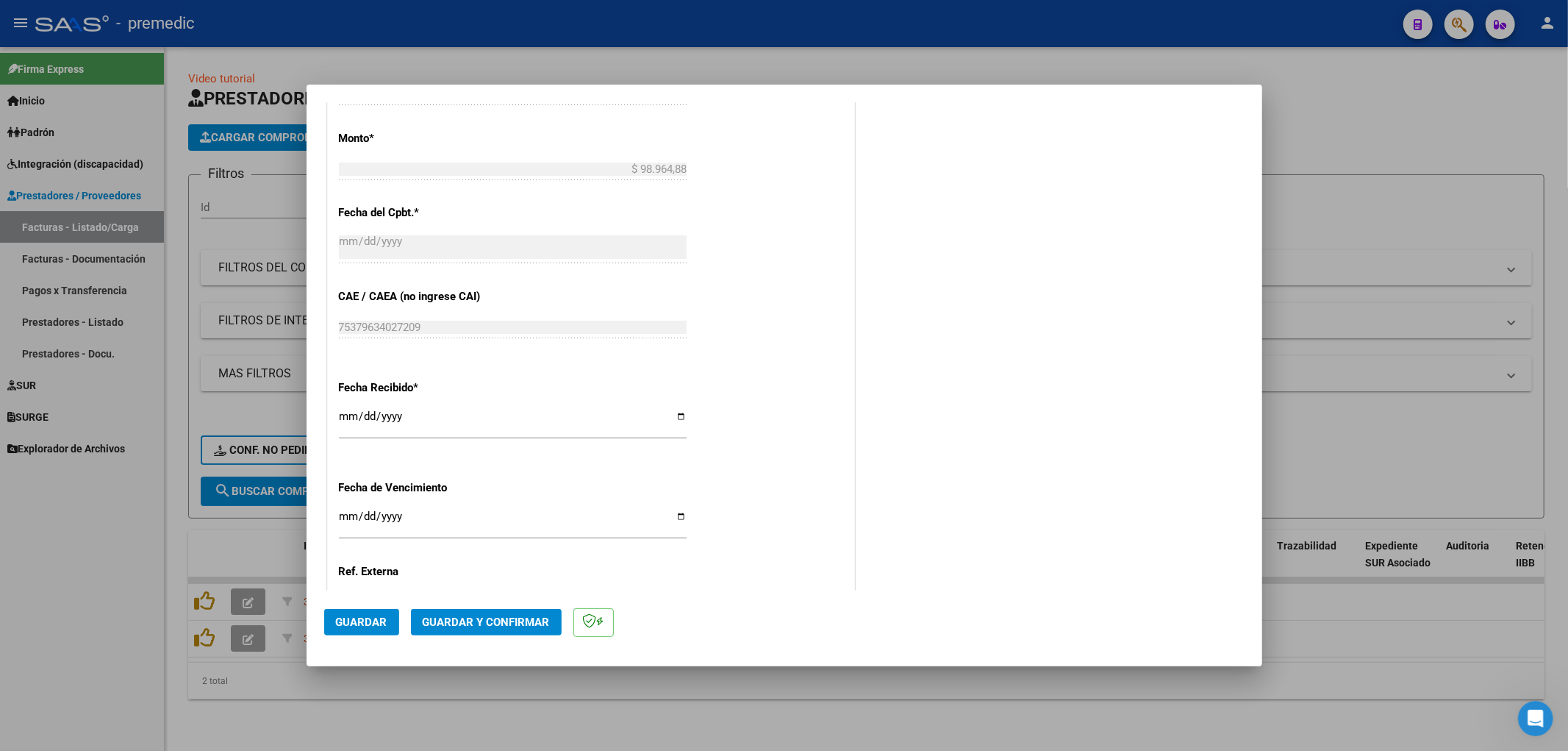
scroll to position [965, 0]
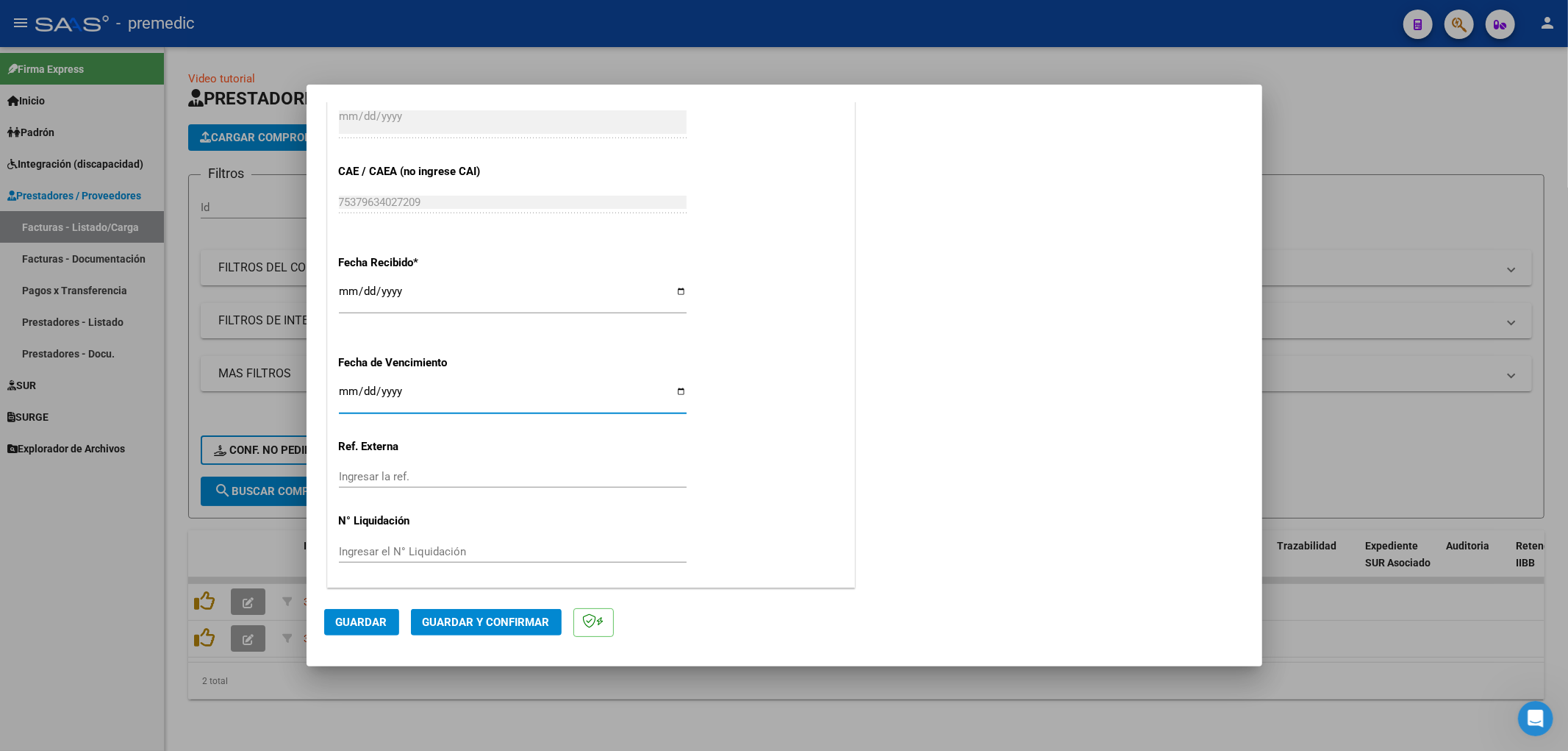
click at [349, 390] on input "Ingresar la fecha" at bounding box center [512, 398] width 348 height 24
type input "[DATE]"
click at [366, 629] on span "Guardar" at bounding box center [361, 622] width 52 height 14
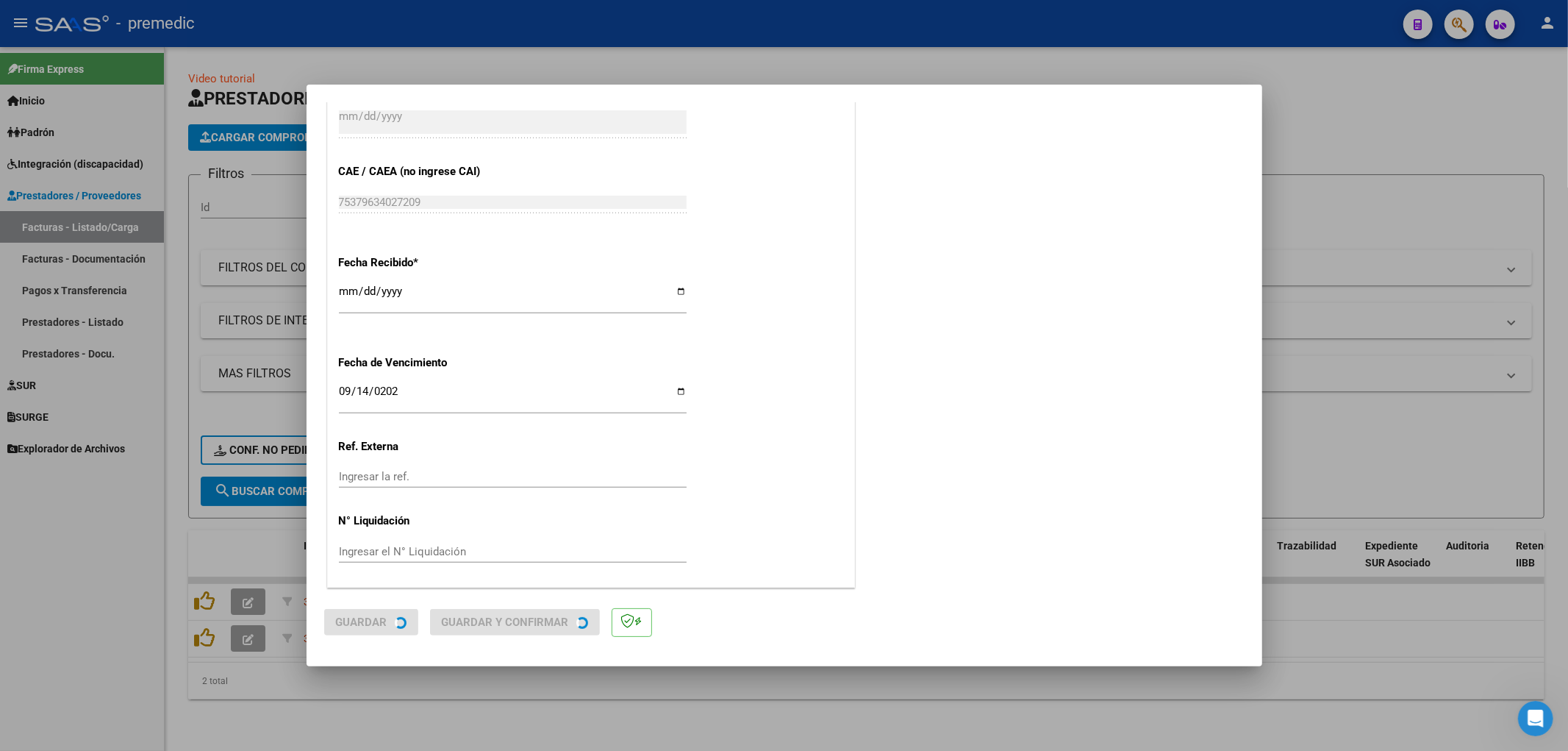
scroll to position [0, 0]
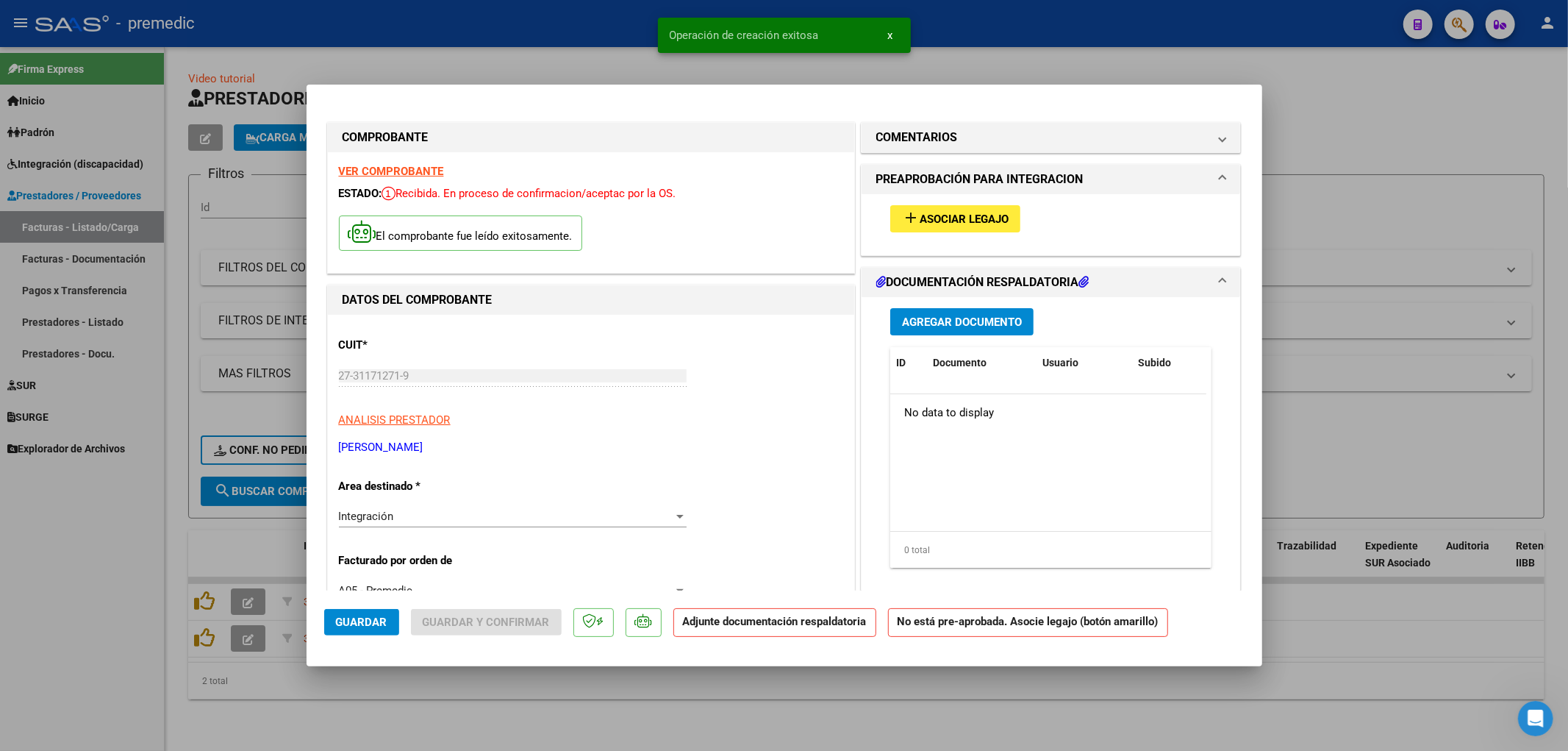
click at [937, 223] on span "Asociar Legajo" at bounding box center [964, 219] width 89 height 14
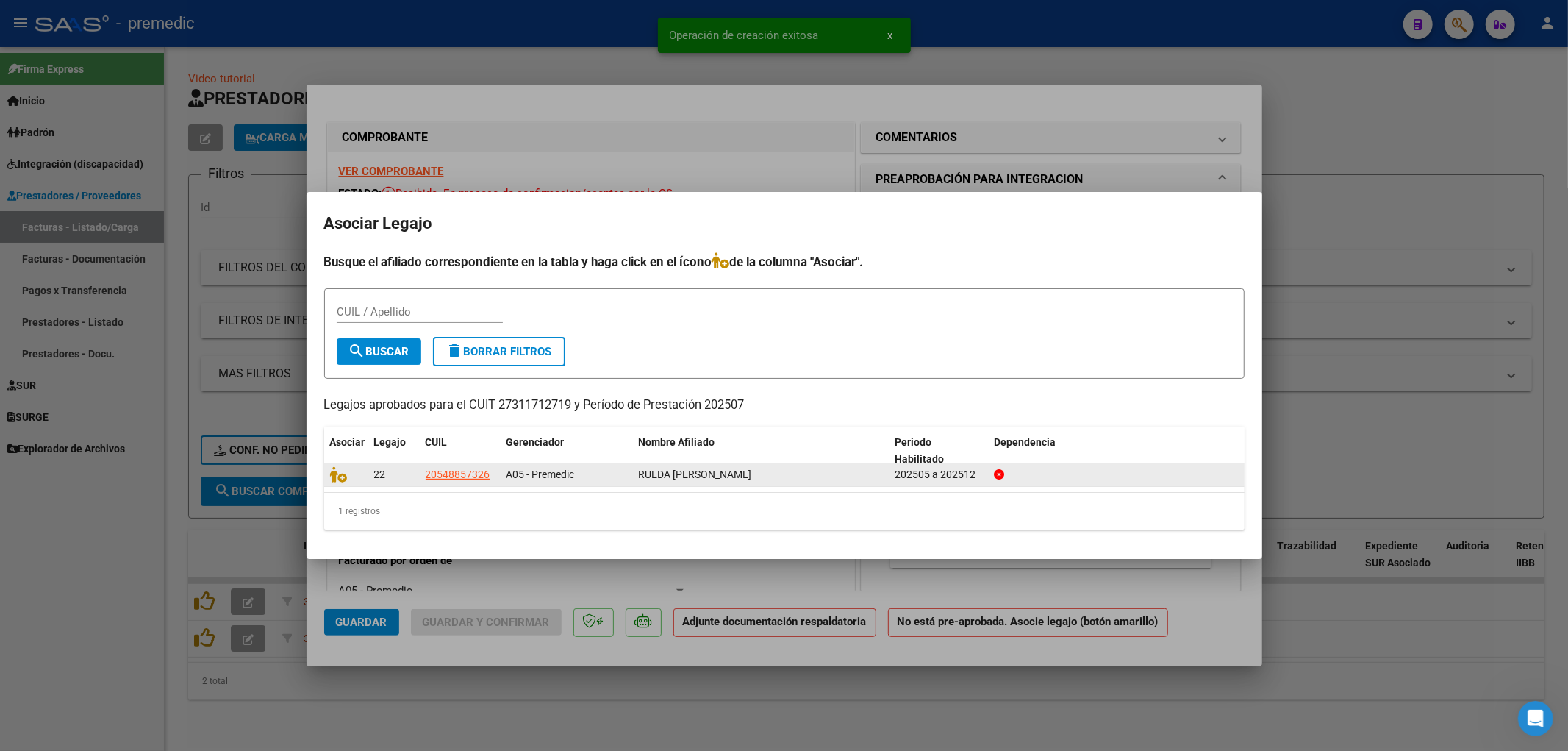
click at [328, 472] on datatable-body-cell at bounding box center [346, 475] width 44 height 23
click at [332, 473] on icon at bounding box center [339, 475] width 17 height 16
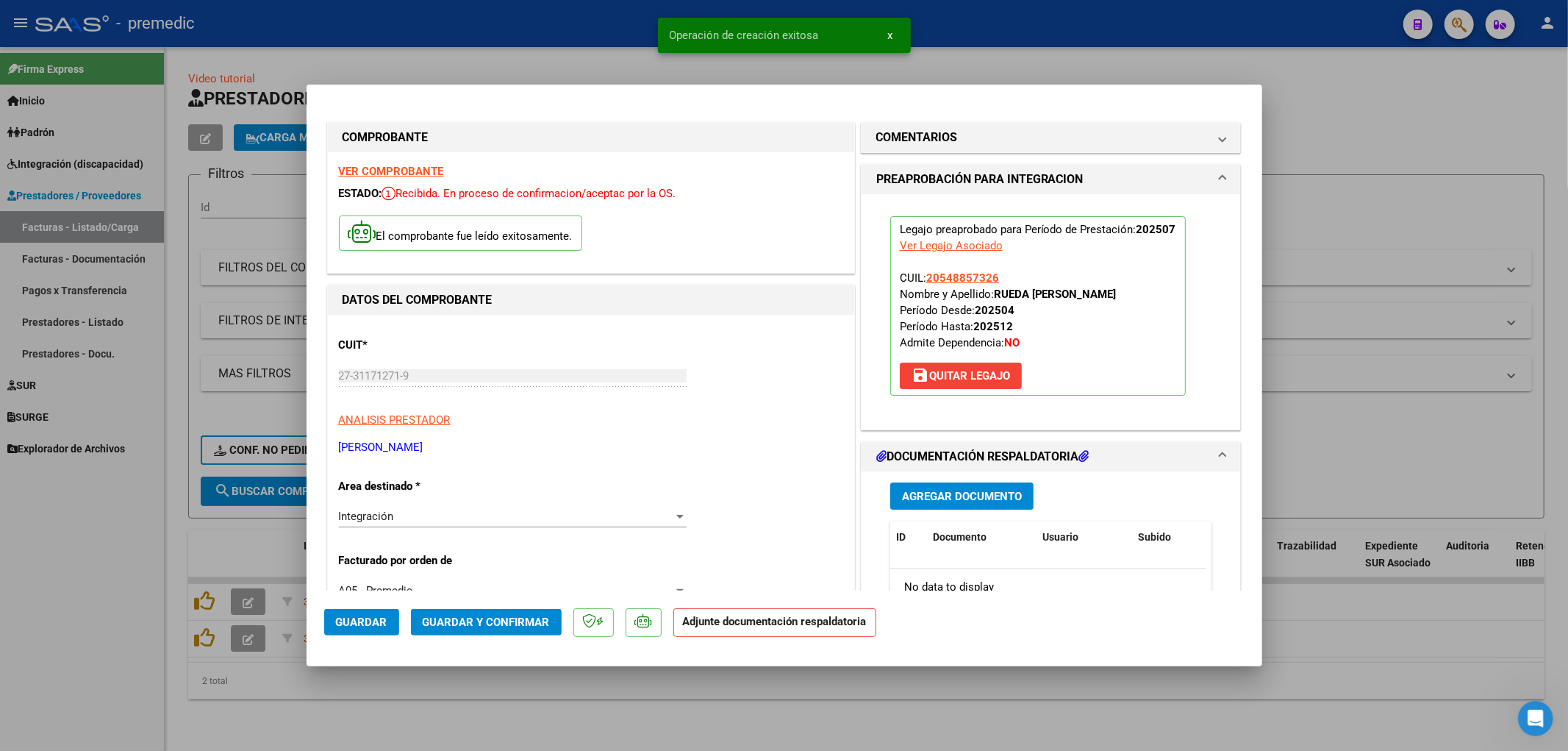
click at [970, 488] on button "Agregar Documento" at bounding box center [962, 496] width 143 height 27
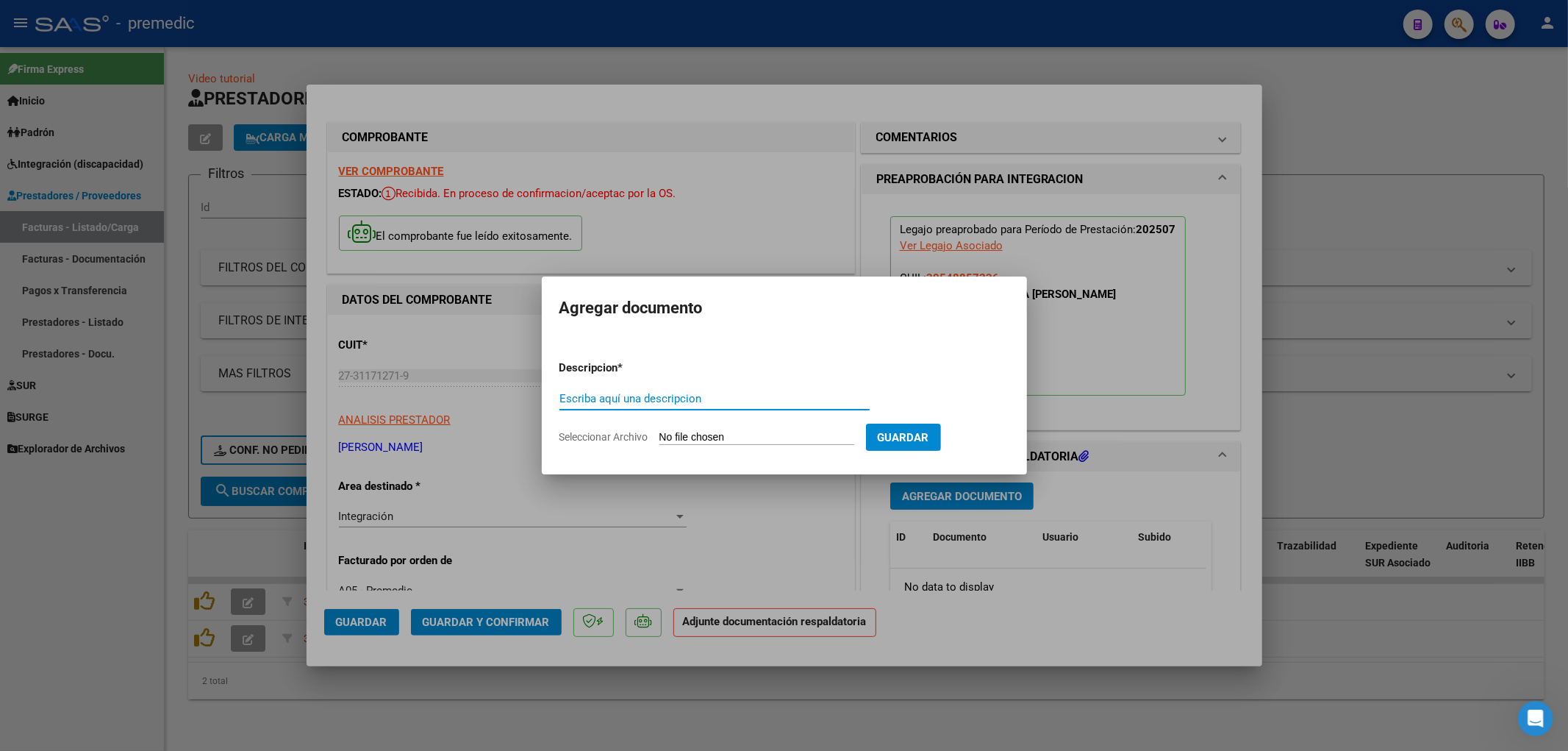
click at [741, 428] on form "Descripcion * Escriba aquí una descripcion Seleccionar Archivo Guardar" at bounding box center [784, 402] width 450 height 108
click at [734, 450] on form "Descripcion * Escriba aquí una descripcion Seleccionar Archivo Guardar" at bounding box center [784, 402] width 450 height 108
click at [743, 432] on input "Seleccionar Archivo" at bounding box center [757, 438] width 195 height 14
type input "C:\fakepath\DDM-PREMEDIC_Planilla Asistencia_07-2025_Rueda.pdf"
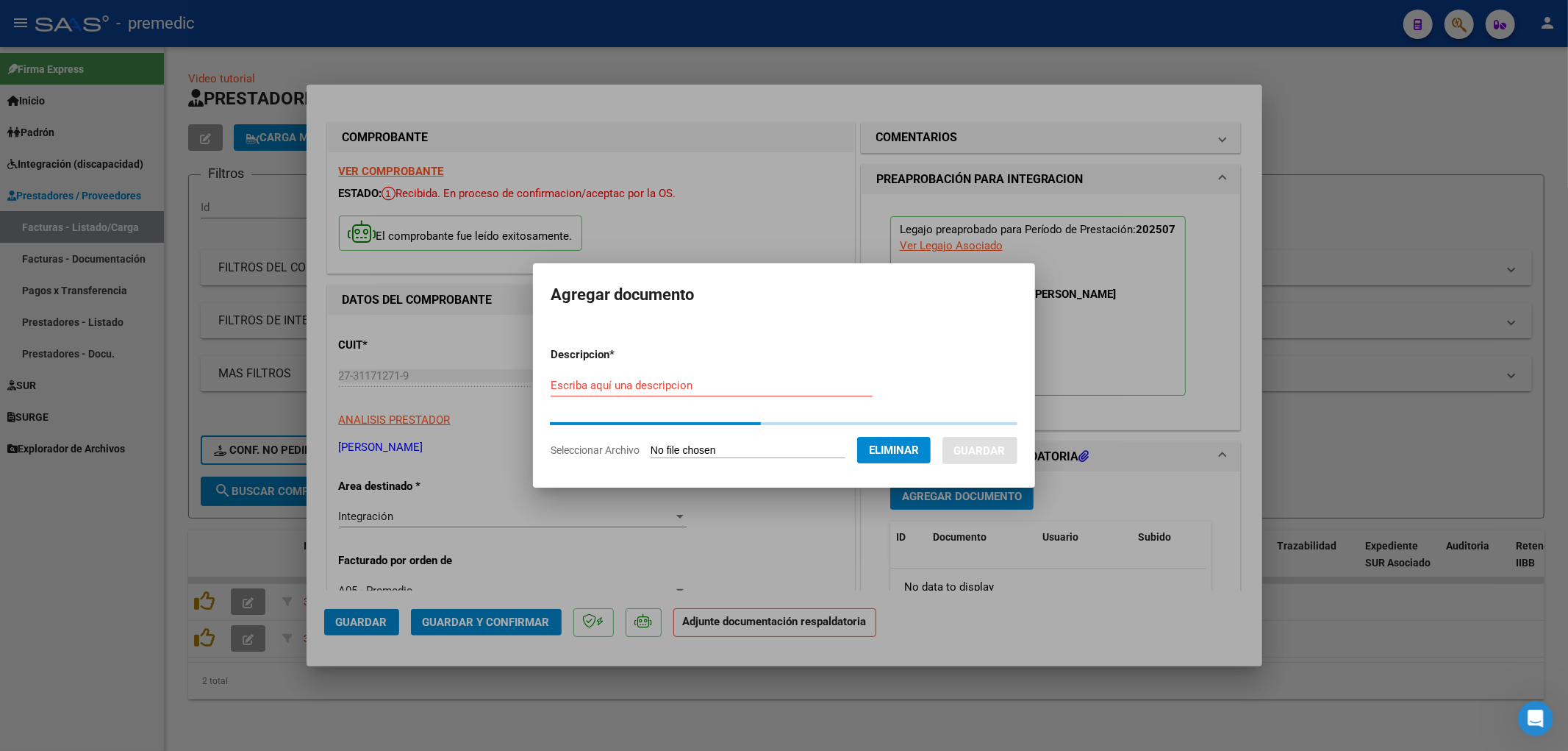
click at [648, 389] on input "Escriba aquí una descripcion" at bounding box center [712, 385] width 322 height 14
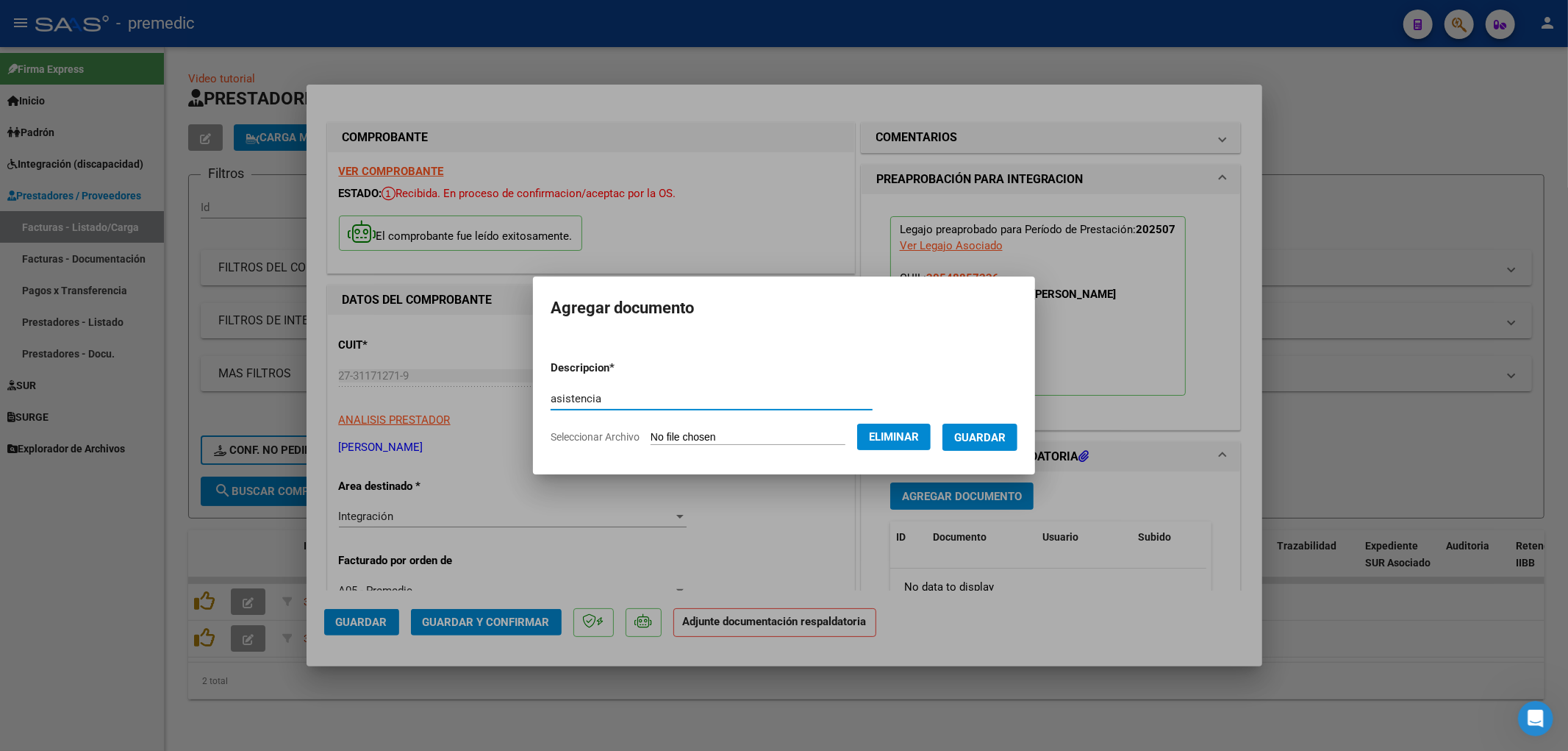
type input "asistencia"
click at [993, 438] on span "Guardar" at bounding box center [980, 438] width 52 height 14
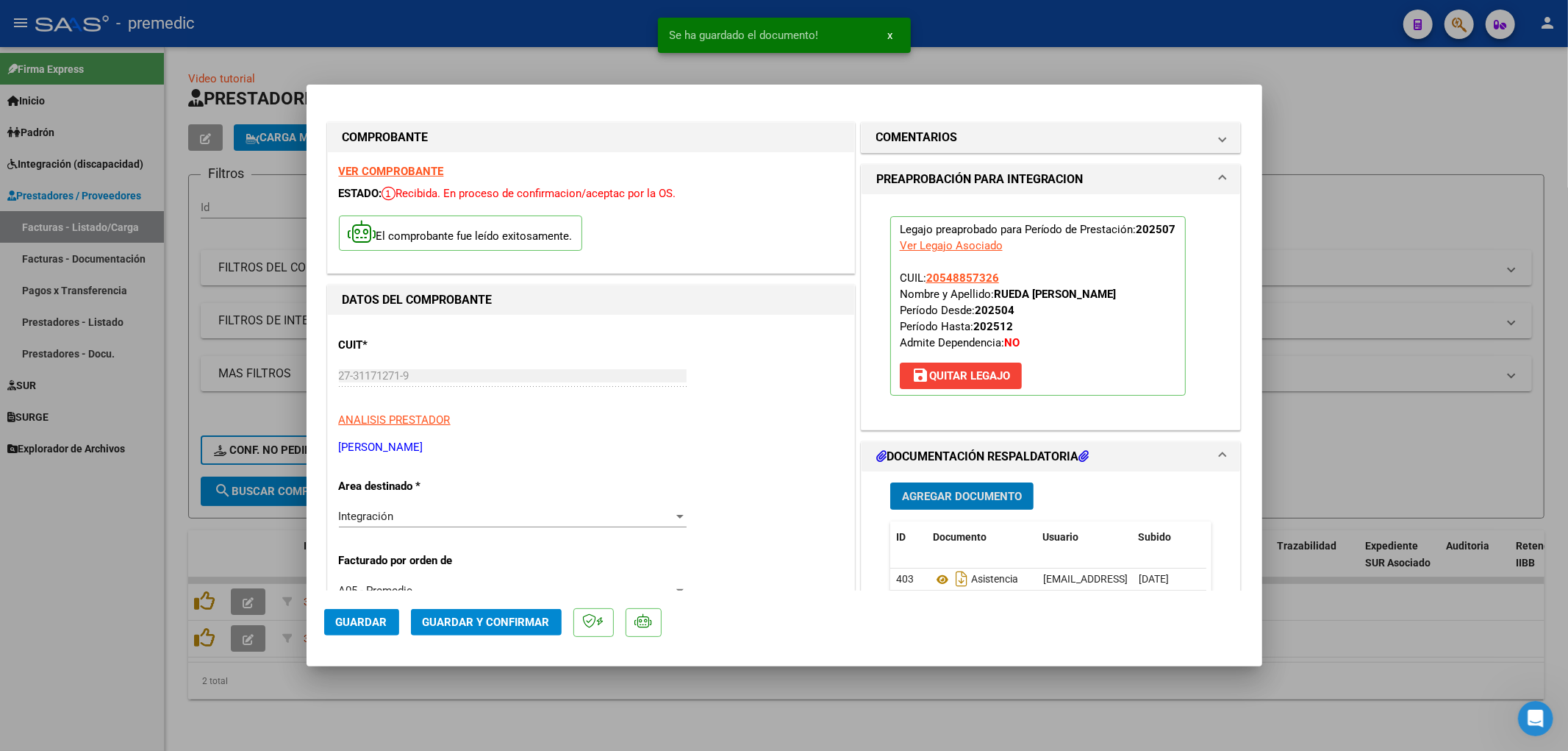
click at [380, 625] on span "Guardar" at bounding box center [361, 622] width 52 height 14
click at [1370, 613] on div at bounding box center [784, 375] width 1568 height 751
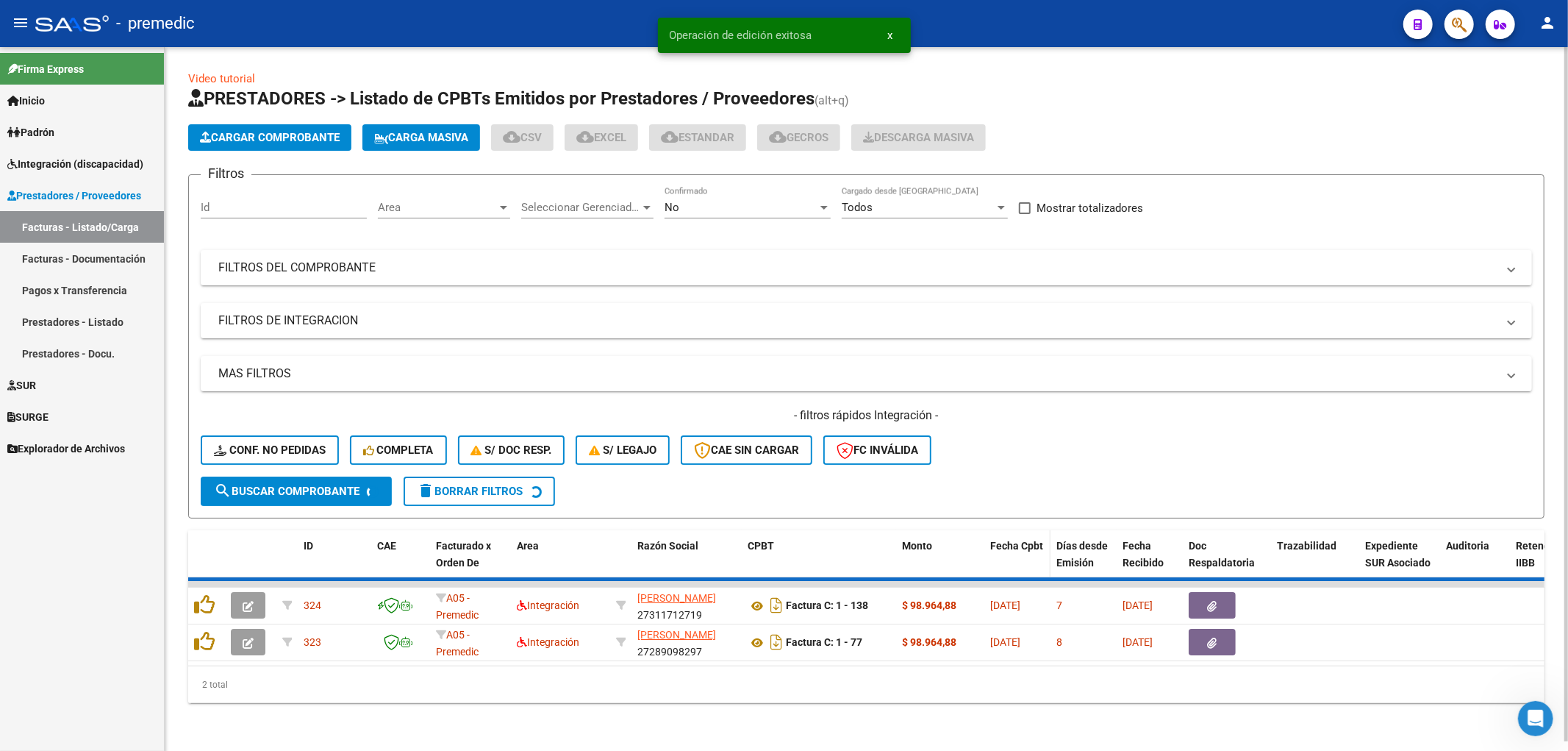
scroll to position [10, 0]
